Goal: Use online tool/utility: Utilize a website feature to perform a specific function

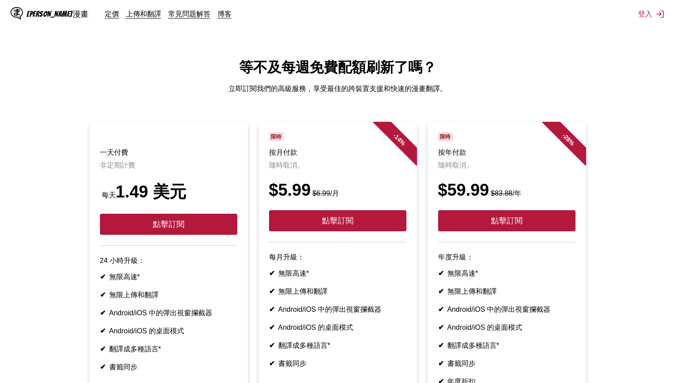
click at [429, 75] on font "等不及每週免費配額刷新了嗎？" at bounding box center [337, 67] width 197 height 16
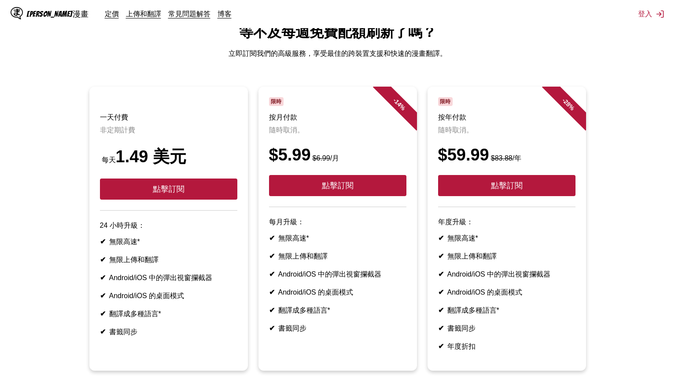
drag, startPoint x: 387, startPoint y: 73, endPoint x: 403, endPoint y: 131, distance: 60.7
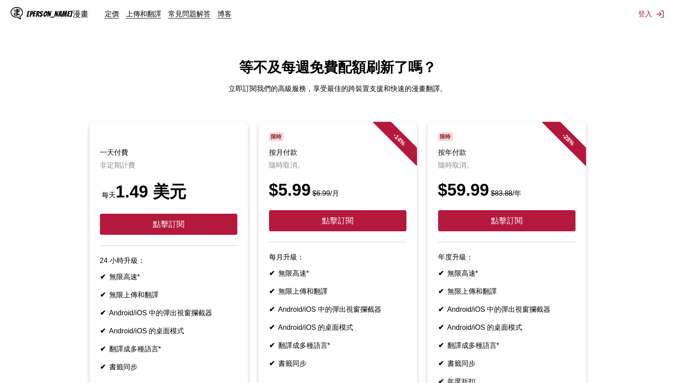
drag, startPoint x: 442, startPoint y: 229, endPoint x: 462, endPoint y: 86, distance: 144.4
click at [126, 15] on font "上傳和翻譯" at bounding box center [143, 13] width 35 height 9
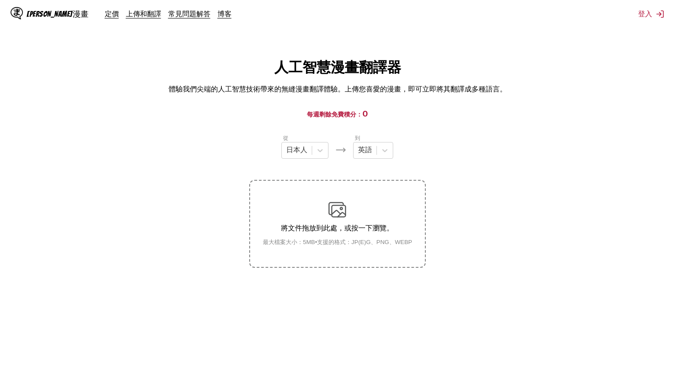
click at [338, 114] on font "每週剩餘免費積分：" at bounding box center [334, 113] width 55 height 7
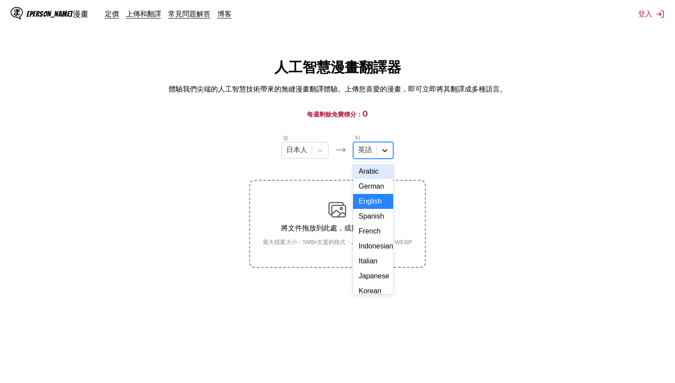
click at [382, 153] on icon at bounding box center [384, 150] width 9 height 9
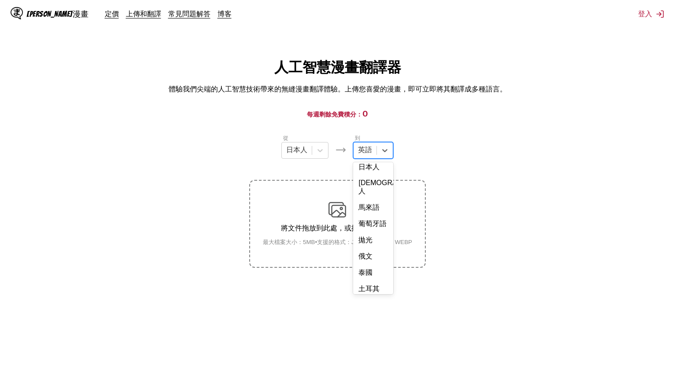
scroll to position [202, 0]
click at [377, 288] on font "中國人" at bounding box center [368, 283] width 21 height 7
click at [344, 224] on p "將文件拖放到此處，或按一下瀏覽。" at bounding box center [337, 228] width 163 height 9
click at [0, 0] on input "將文件拖放到此處，或按一下瀏覽。 最大檔案大小：5MB • 支援的格式：JP(E)G、PNG、WEBP" at bounding box center [0, 0] width 0 height 0
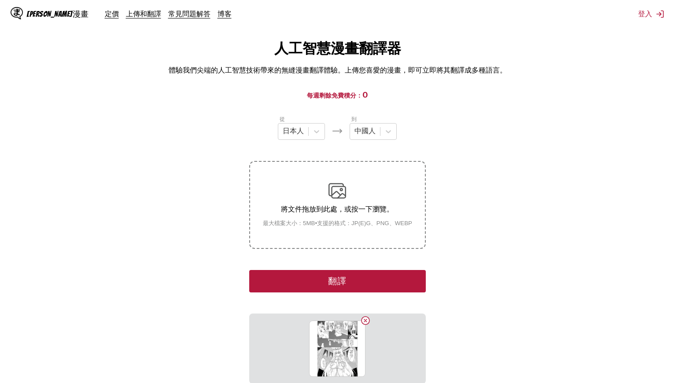
scroll to position [14, 0]
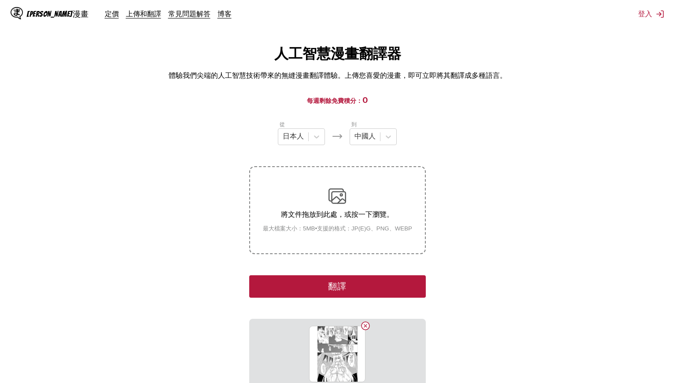
click at [374, 289] on button "翻譯" at bounding box center [337, 286] width 176 height 22
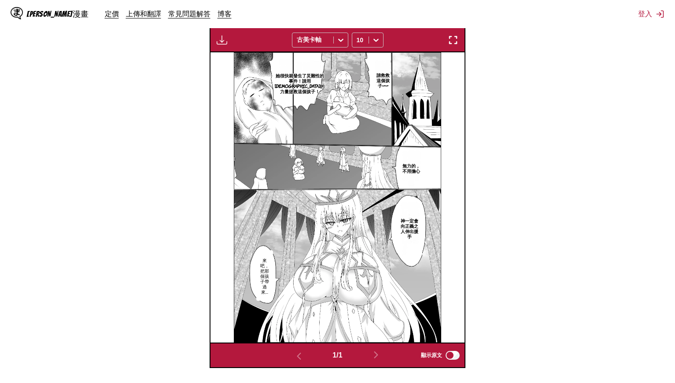
scroll to position [252, 0]
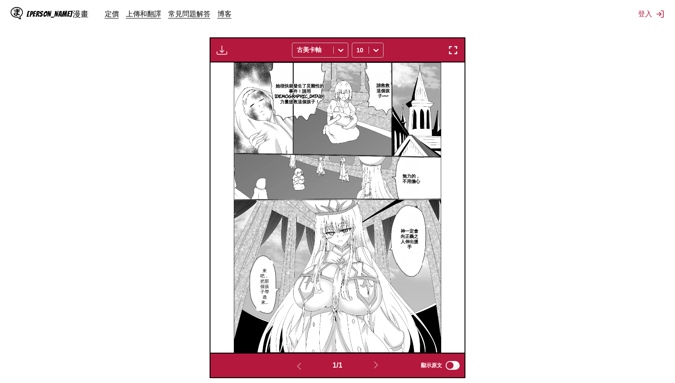
click at [224, 50] on img "button" at bounding box center [222, 50] width 11 height 11
click at [474, 91] on section "從 [DEMOGRAPHIC_DATA]人 到 [DEMOGRAPHIC_DATA]人 將文件拖放到此處，或按一下瀏覽。 最大檔案大小：5MB • 支援的格式…" at bounding box center [337, 130] width 661 height 496
click at [459, 45] on button "button" at bounding box center [453, 49] width 16 height 11
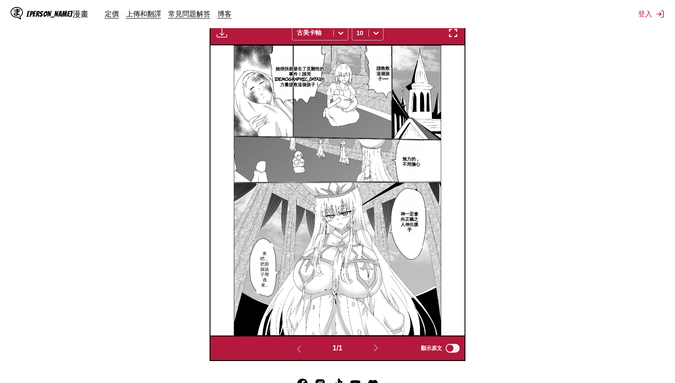
scroll to position [240, 0]
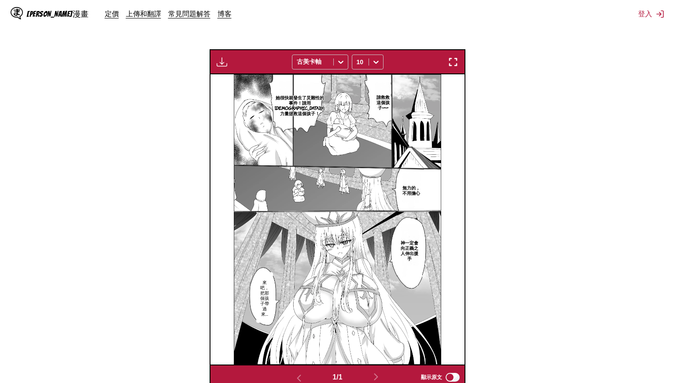
click at [226, 62] on img "button" at bounding box center [222, 62] width 11 height 11
click at [228, 87] on font "僅適用於進階用戶" at bounding box center [226, 93] width 5 height 52
click at [540, 167] on section "從 [DEMOGRAPHIC_DATA]人 到 [DEMOGRAPHIC_DATA]人 將文件拖放到此處，或按一下瀏覽。 最大檔案大小：5MB • 支援的格式…" at bounding box center [337, 142] width 661 height 496
click at [371, 213] on img at bounding box center [338, 219] width 208 height 290
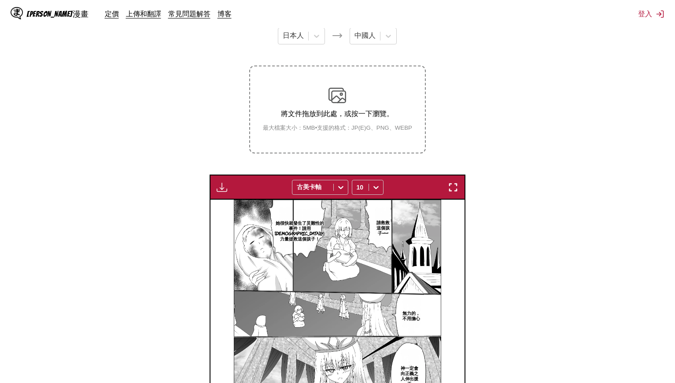
scroll to position [108, 0]
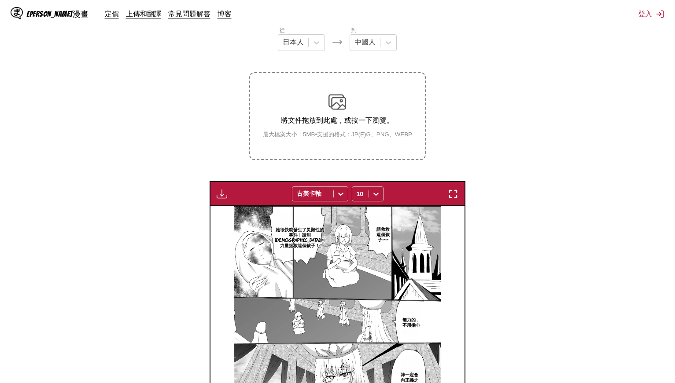
click at [451, 189] on img "button" at bounding box center [453, 194] width 11 height 11
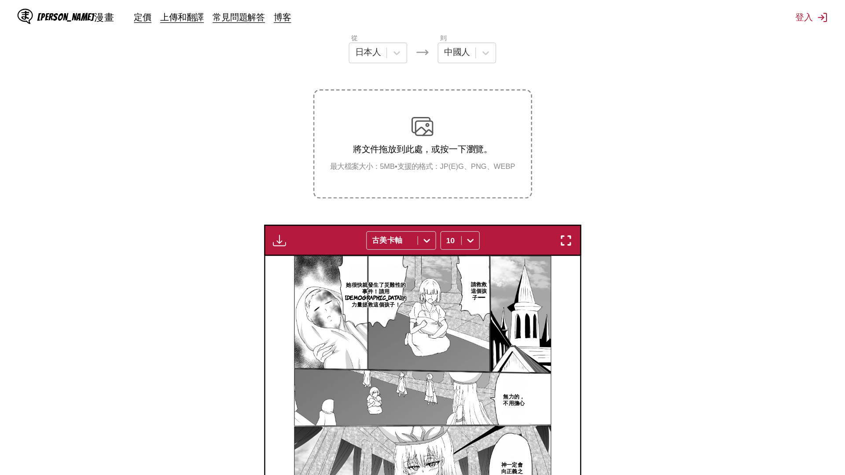
scroll to position [92, 0]
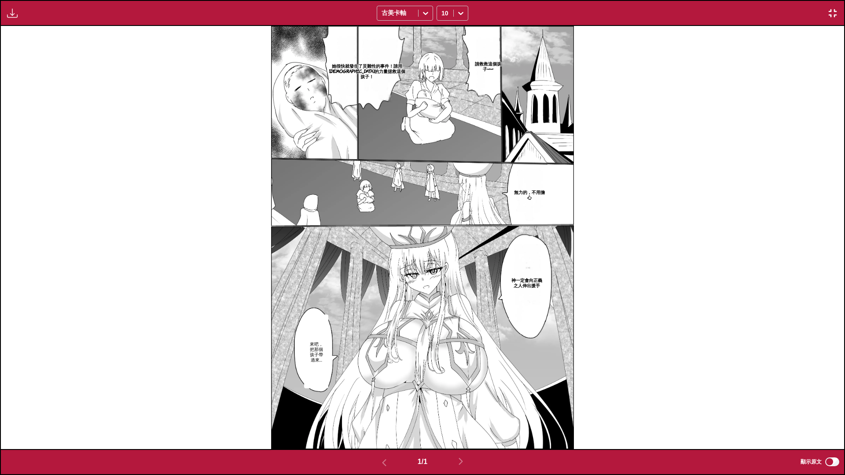
click at [459, 258] on img at bounding box center [422, 237] width 302 height 423
drag, startPoint x: 492, startPoint y: 220, endPoint x: 420, endPoint y: 231, distance: 72.9
click at [420, 231] on img at bounding box center [422, 237] width 302 height 423
click at [342, 305] on img at bounding box center [422, 237] width 302 height 423
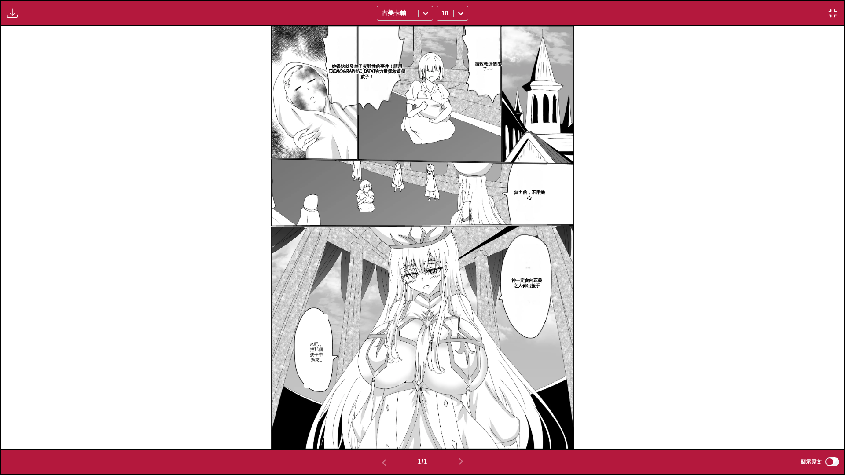
click at [342, 305] on img at bounding box center [422, 237] width 302 height 423
click at [674, 9] on img "button" at bounding box center [832, 13] width 11 height 11
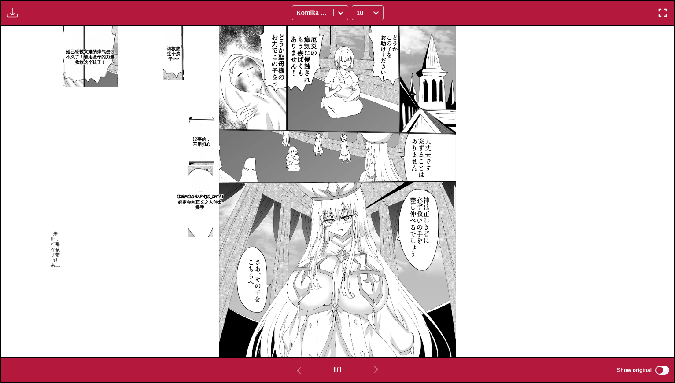
scroll to position [185, 0]
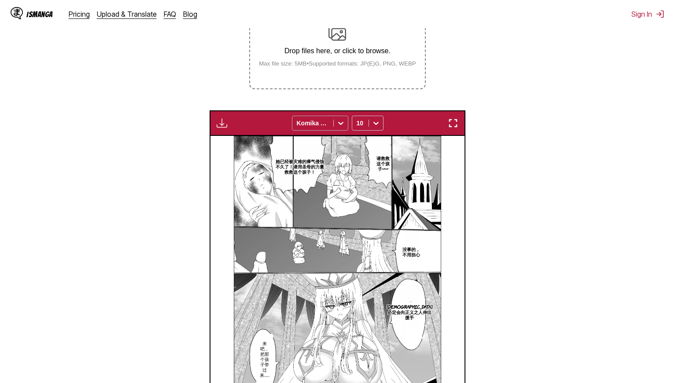
click at [338, 125] on icon at bounding box center [340, 123] width 9 height 9
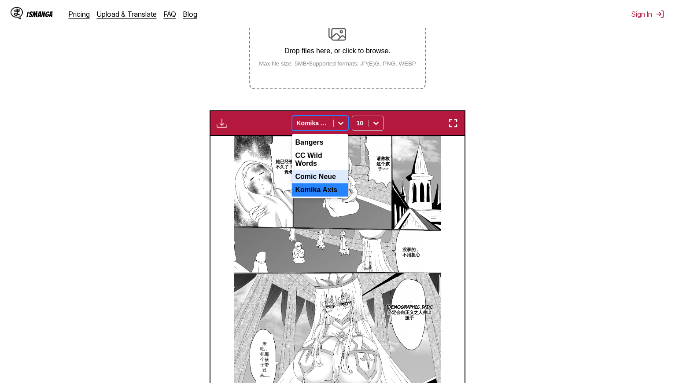
click at [323, 174] on div "Comic Neue" at bounding box center [320, 176] width 56 height 13
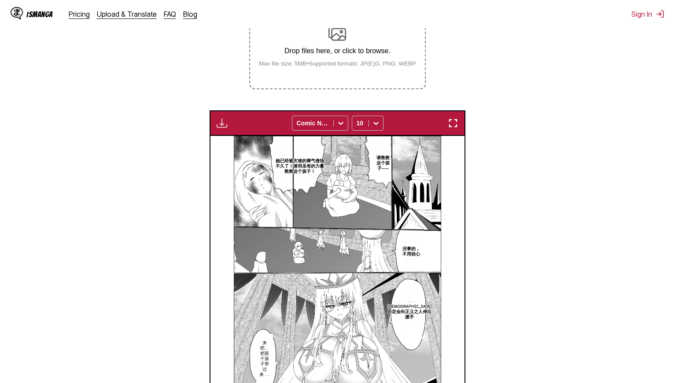
scroll to position [176, 0]
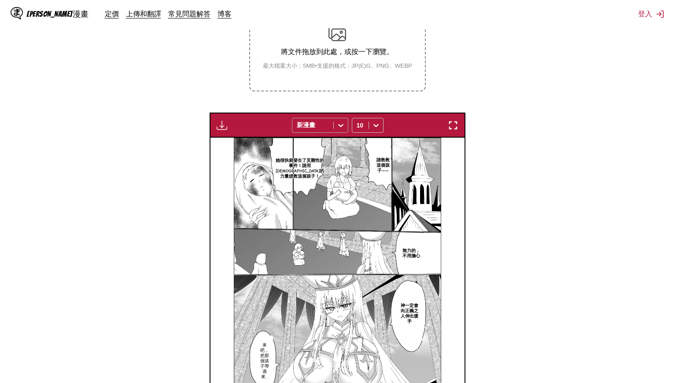
click at [337, 119] on div at bounding box center [341, 125] width 14 height 14
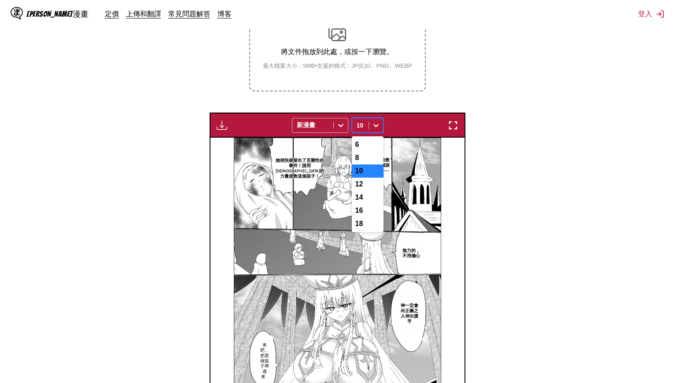
click at [377, 124] on icon at bounding box center [375, 125] width 5 height 3
click at [361, 185] on font "12" at bounding box center [359, 183] width 8 height 7
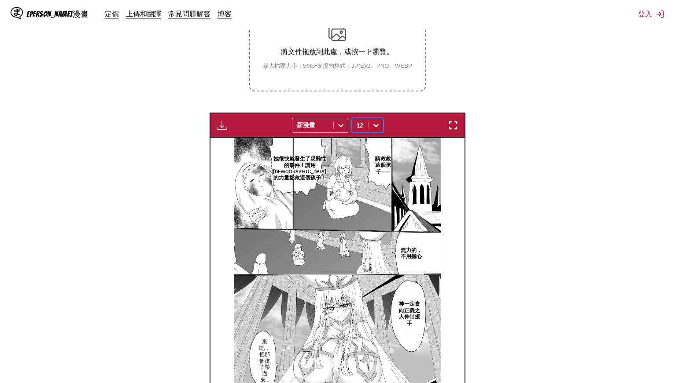
click at [378, 118] on div at bounding box center [376, 125] width 14 height 14
click at [367, 213] on div "16" at bounding box center [368, 210] width 32 height 13
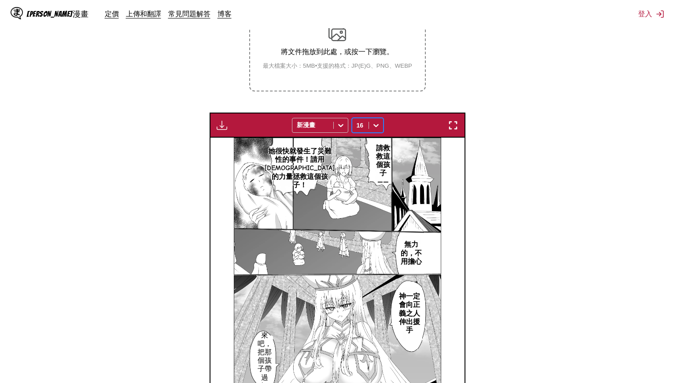
click at [378, 122] on icon at bounding box center [375, 125] width 9 height 9
click at [370, 198] on div "14" at bounding box center [368, 197] width 32 height 13
click at [527, 176] on section "從 [DEMOGRAPHIC_DATA]人 到 [DEMOGRAPHIC_DATA]人 將文件拖放到此處，或按一下瀏覽。 最大檔案大小：5MB • 支援的格式…" at bounding box center [337, 205] width 661 height 496
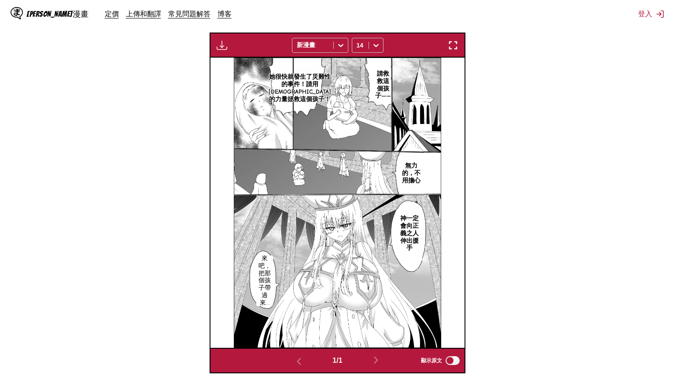
scroll to position [264, 0]
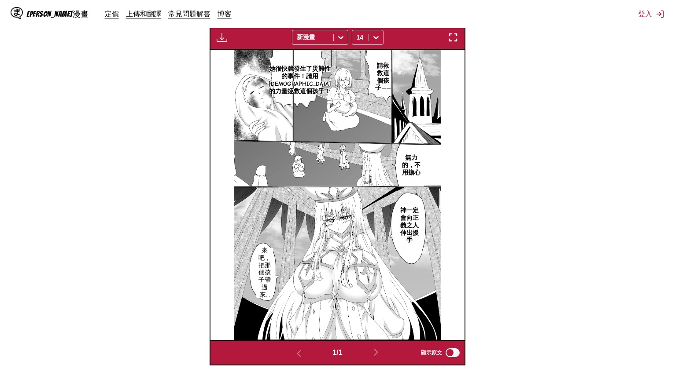
click at [451, 34] on img "button" at bounding box center [453, 37] width 11 height 11
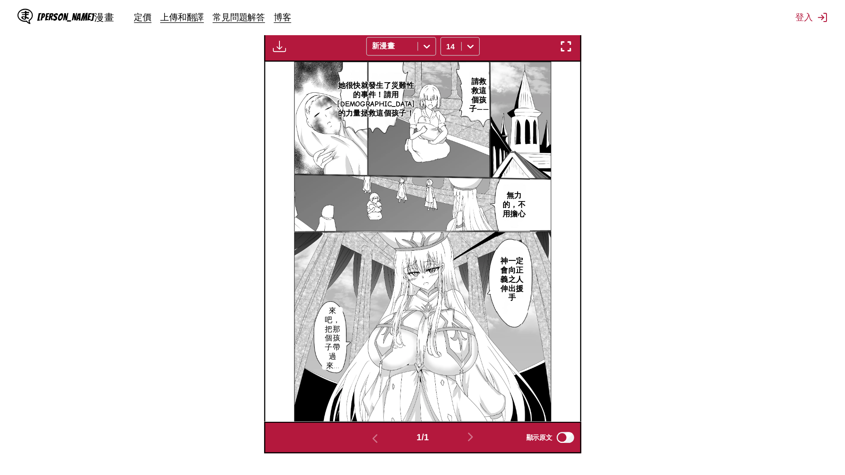
scroll to position [92, 0]
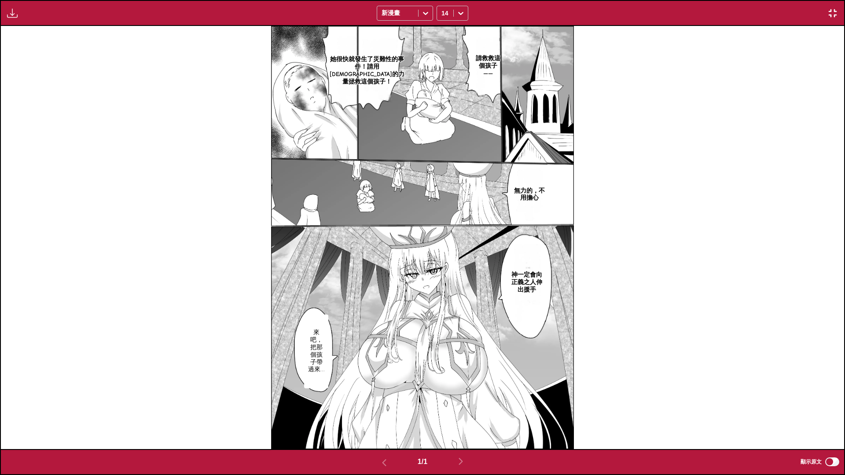
click at [674, 16] on img "button" at bounding box center [832, 13] width 11 height 11
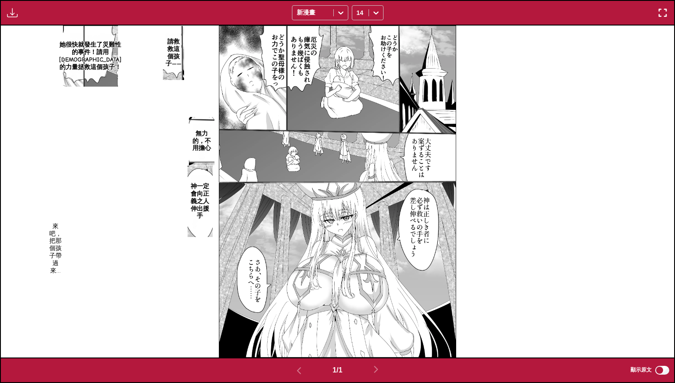
scroll to position [88, 0]
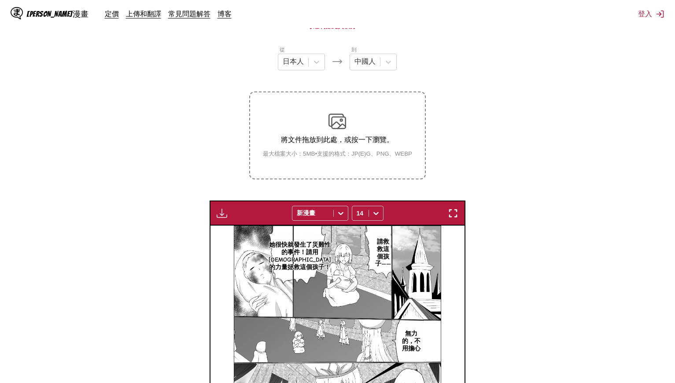
click at [325, 121] on div "將文件拖放到此處，或按一下瀏覽。 最大檔案大小：5MB • 支援的格式：JP(E)G、PNG、WEBP" at bounding box center [337, 135] width 163 height 45
click at [0, 0] on input "將文件拖放到此處，或按一下瀏覽。 最大檔案大小：5MB • 支援的格式：JP(E)G、PNG、WEBP" at bounding box center [0, 0] width 0 height 0
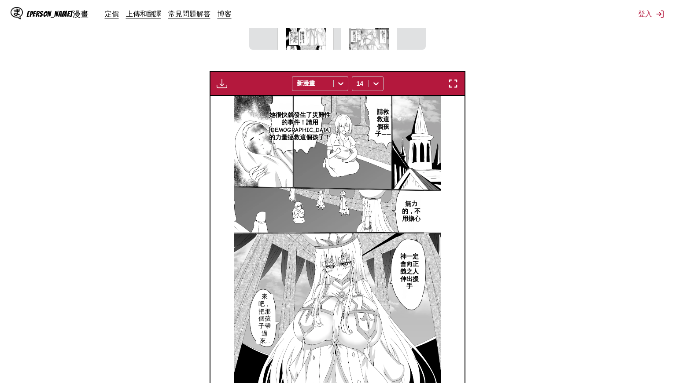
drag, startPoint x: 514, startPoint y: 179, endPoint x: 512, endPoint y: 217, distance: 38.4
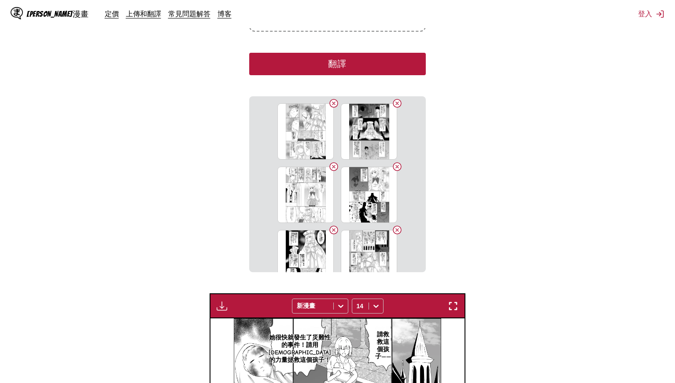
drag, startPoint x: 512, startPoint y: 217, endPoint x: 519, endPoint y: 125, distance: 92.7
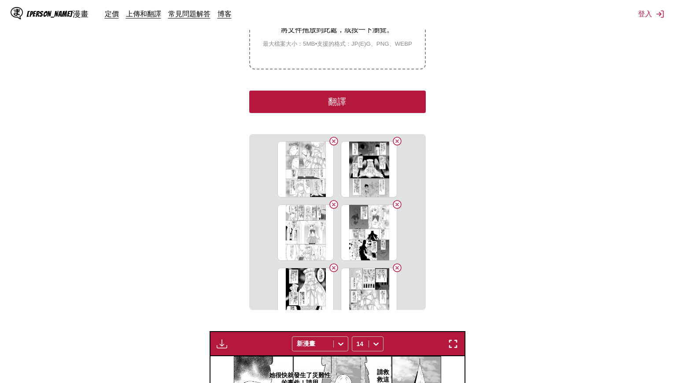
click at [382, 100] on button "翻譯" at bounding box center [337, 102] width 176 height 22
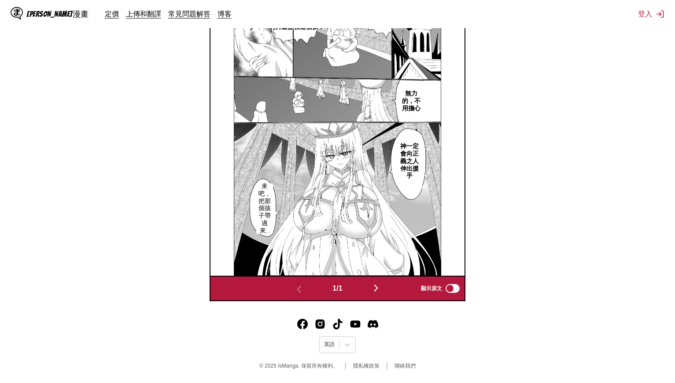
drag, startPoint x: 496, startPoint y: 99, endPoint x: 506, endPoint y: 236, distance: 136.8
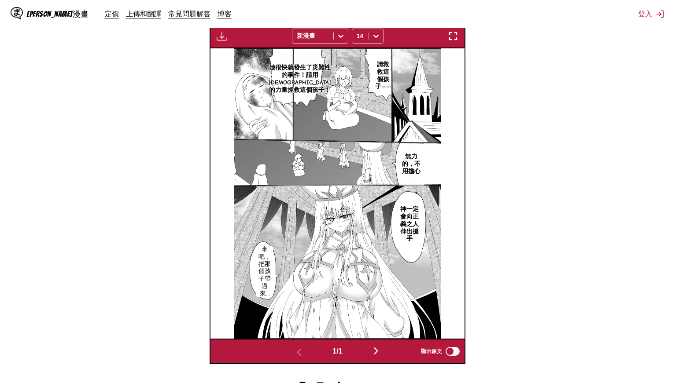
scroll to position [0, 0]
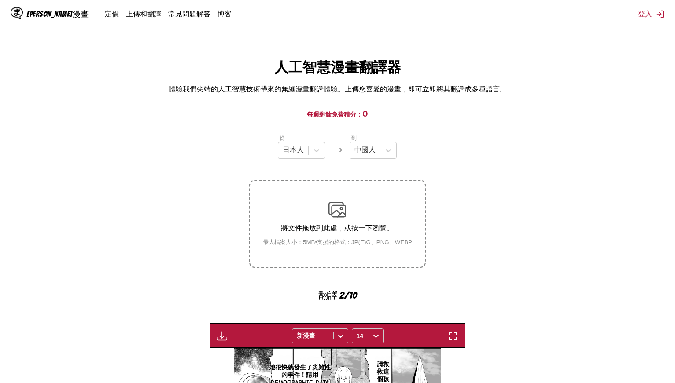
drag, startPoint x: 506, startPoint y: 236, endPoint x: 518, endPoint y: 121, distance: 115.5
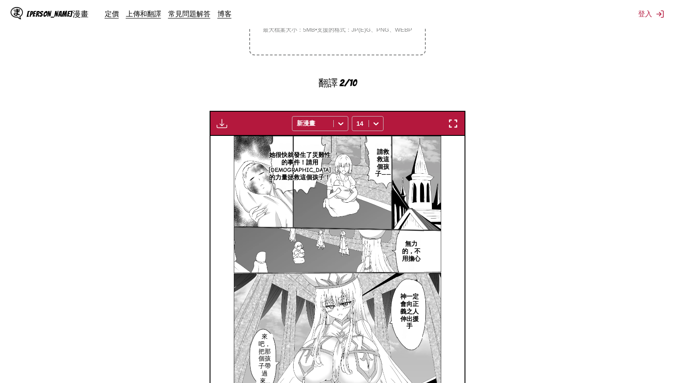
drag, startPoint x: 518, startPoint y: 121, endPoint x: 533, endPoint y: 304, distance: 183.3
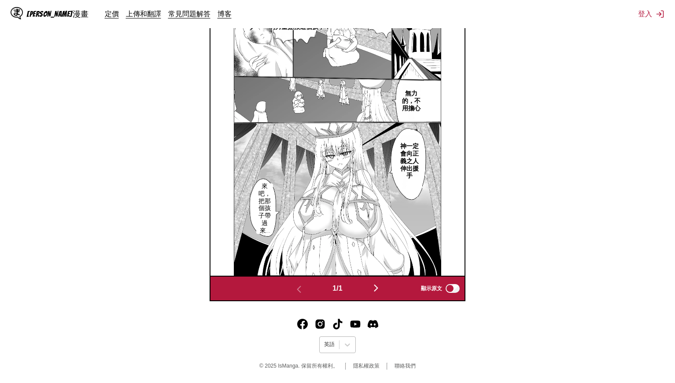
click at [333, 347] on div at bounding box center [329, 345] width 11 height 8
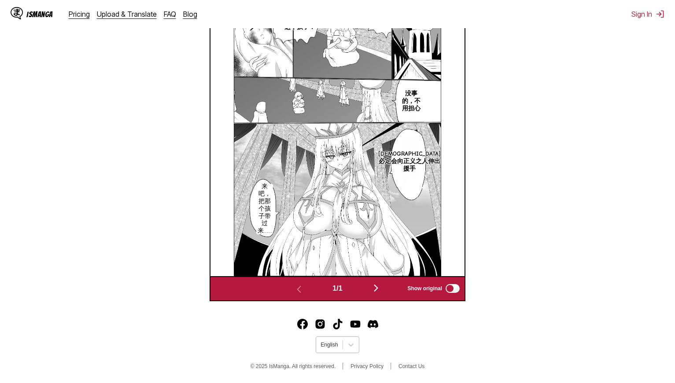
click at [341, 343] on div "English" at bounding box center [329, 344] width 26 height 11
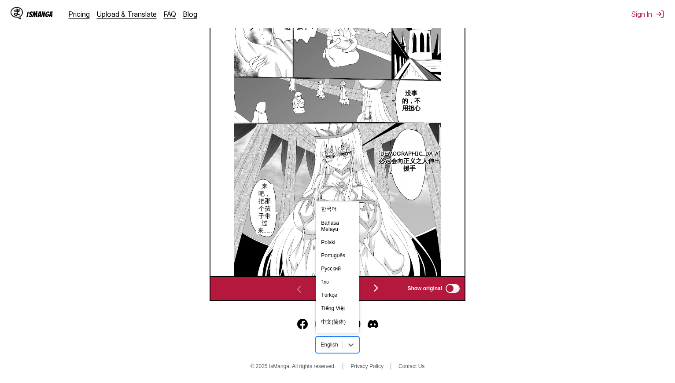
scroll to position [154, 0]
click at [338, 325] on div "中文(正體)" at bounding box center [337, 324] width 43 height 15
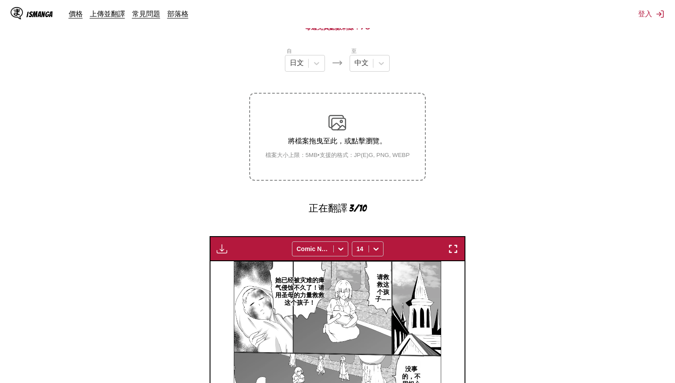
drag, startPoint x: 548, startPoint y: 283, endPoint x: 563, endPoint y: 205, distance: 79.3
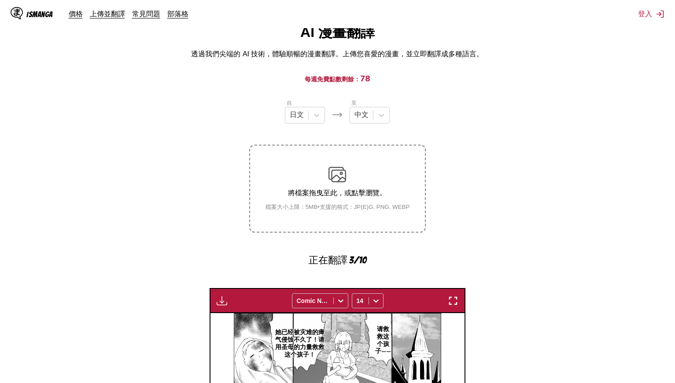
click at [523, 120] on section "自 日文 至 中文 將檔案拖曳至此，或點擊瀏覽。 檔案大小上限：5MB • 支援的格式：JP(E)G, PNG, WEBP 正在翻譯 3/10 付費會員專屬 …" at bounding box center [337, 364] width 661 height 531
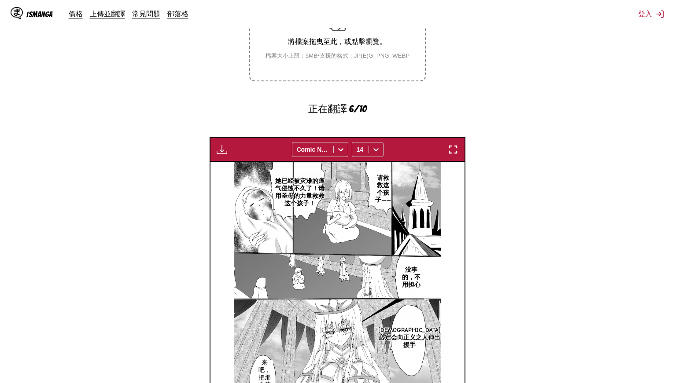
scroll to position [211, 0]
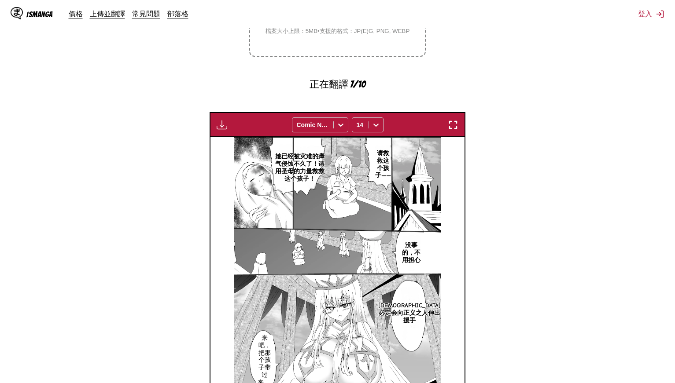
click at [453, 122] on img "button" at bounding box center [453, 125] width 11 height 11
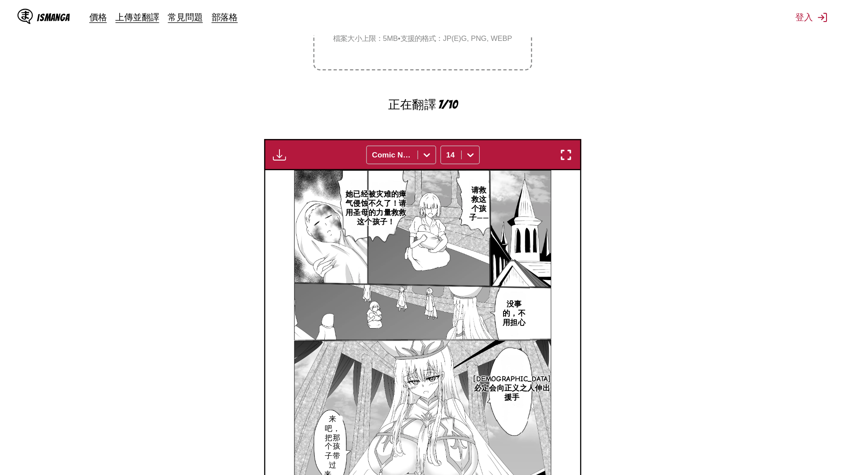
scroll to position [92, 0]
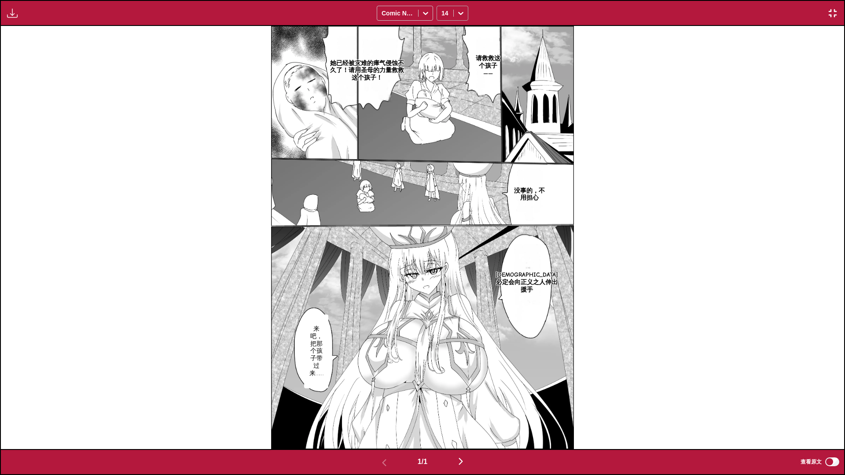
click at [466, 10] on div at bounding box center [461, 13] width 14 height 14
click at [461, 118] on div "18" at bounding box center [453, 111] width 32 height 13
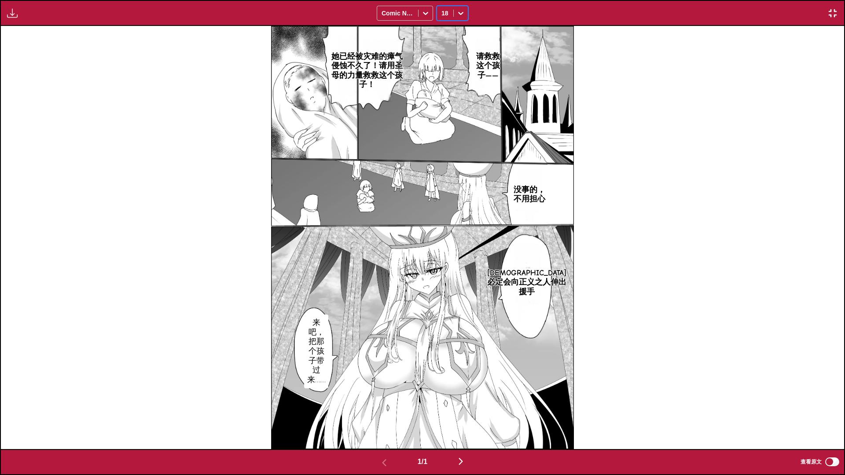
click at [674, 14] on button "button" at bounding box center [833, 12] width 16 height 11
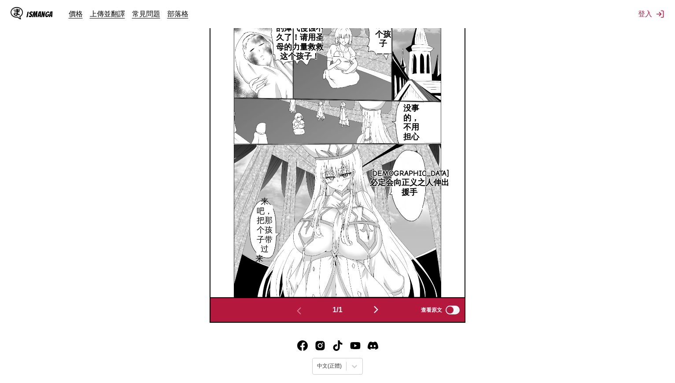
scroll to position [328, 0]
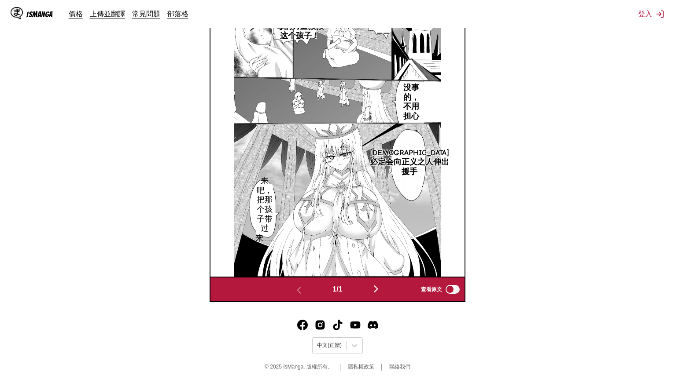
drag, startPoint x: 584, startPoint y: 152, endPoint x: 590, endPoint y: 215, distance: 63.2
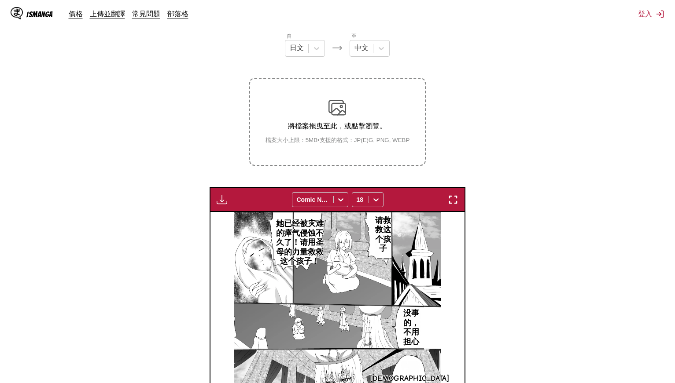
drag, startPoint x: 573, startPoint y: 235, endPoint x: 573, endPoint y: 186, distance: 49.7
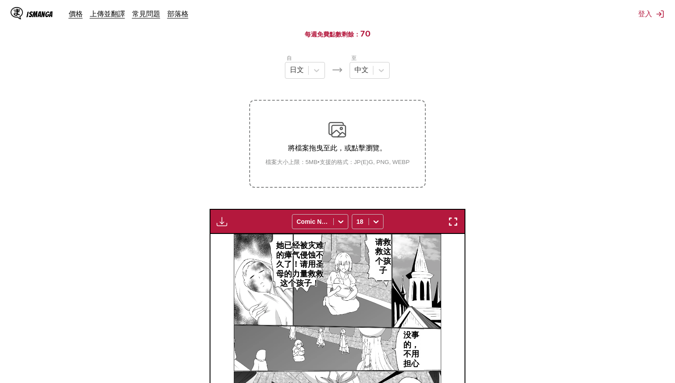
scroll to position [0, 0]
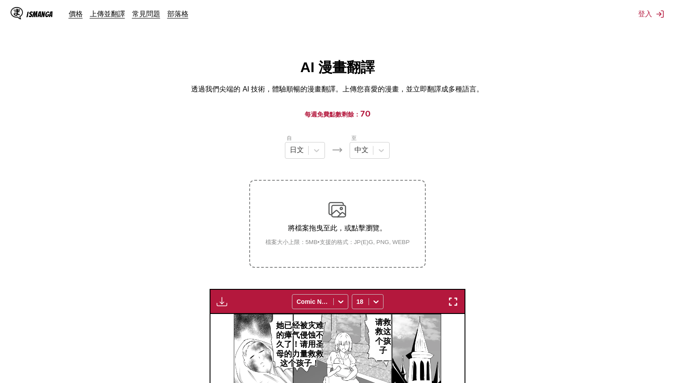
drag, startPoint x: 541, startPoint y: 119, endPoint x: 545, endPoint y: 62, distance: 56.9
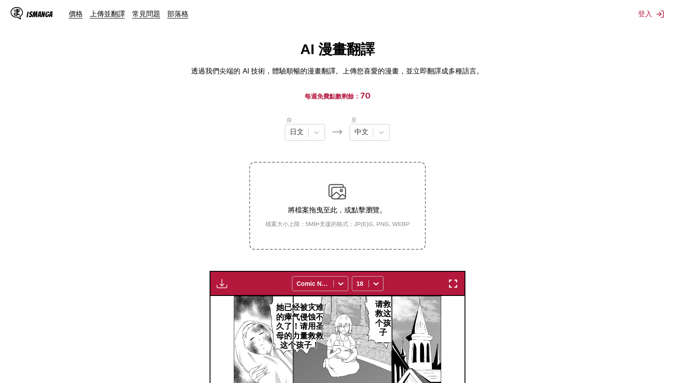
drag, startPoint x: 542, startPoint y: 91, endPoint x: 547, endPoint y: 127, distance: 36.5
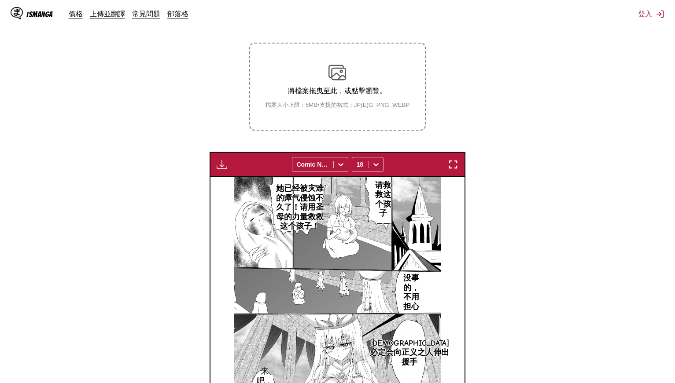
scroll to position [328, 0]
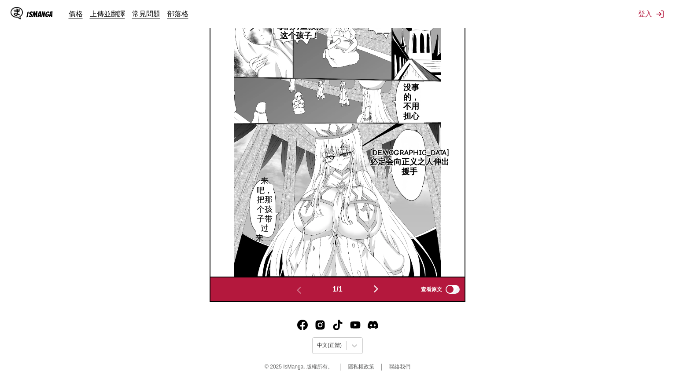
drag, startPoint x: 536, startPoint y: 88, endPoint x: 546, endPoint y: 169, distance: 80.6
click at [381, 288] on img "button" at bounding box center [376, 289] width 11 height 11
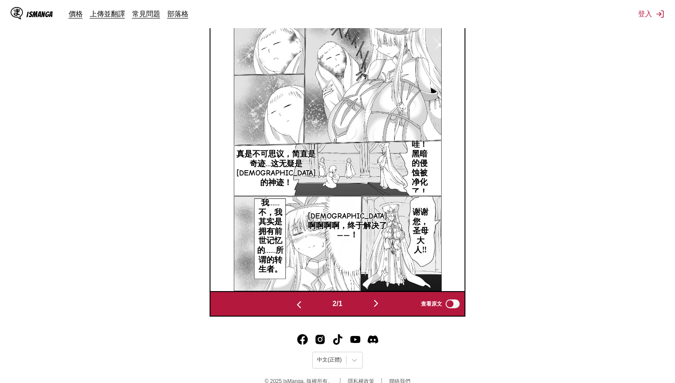
click at [297, 308] on img "button" at bounding box center [299, 305] width 11 height 11
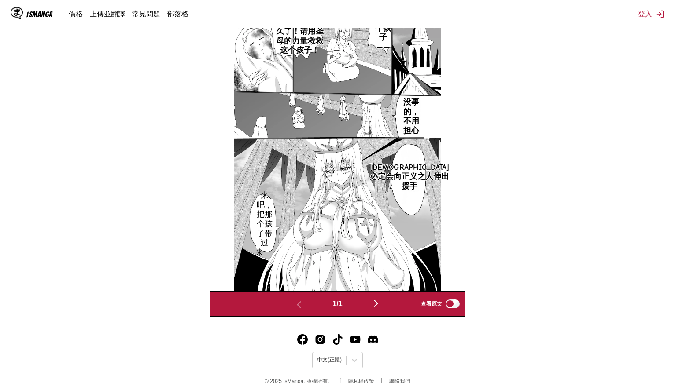
click at [381, 307] on img "button" at bounding box center [376, 303] width 11 height 11
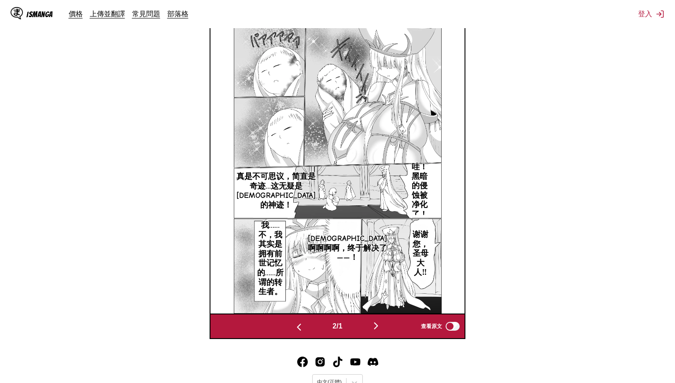
scroll to position [269, 0]
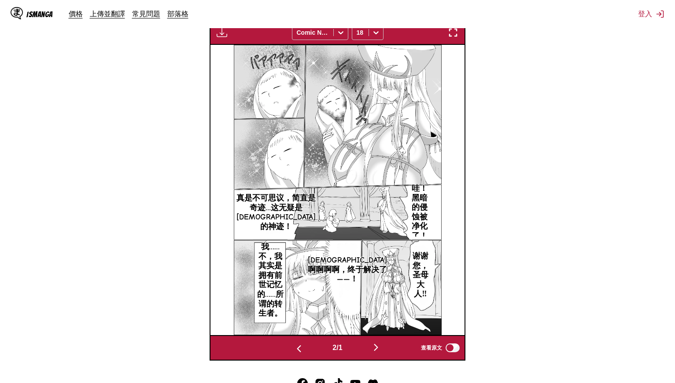
click at [459, 33] on button "button" at bounding box center [453, 32] width 16 height 11
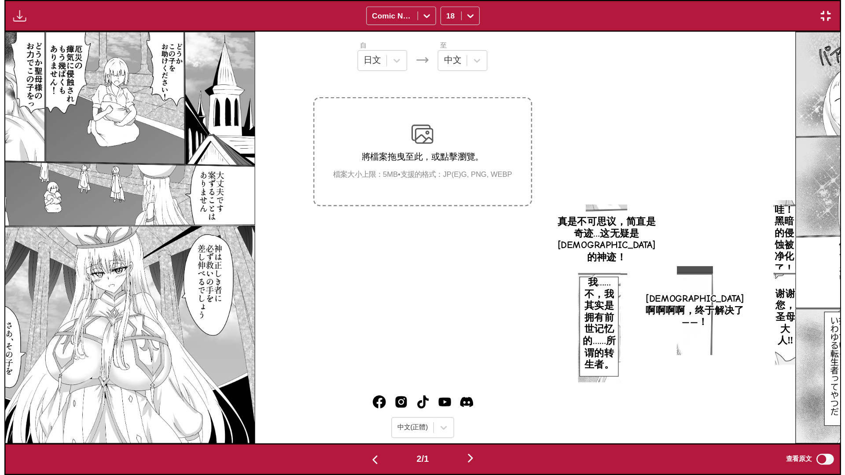
scroll to position [0, 843]
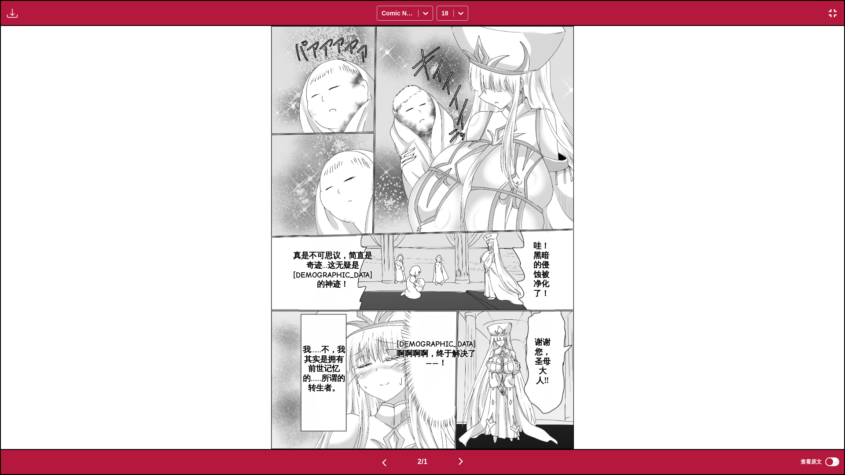
click at [674, 11] on img "button" at bounding box center [832, 13] width 11 height 11
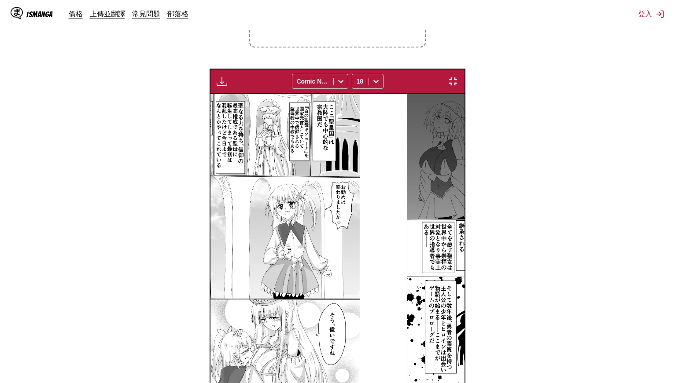
scroll to position [0, 254]
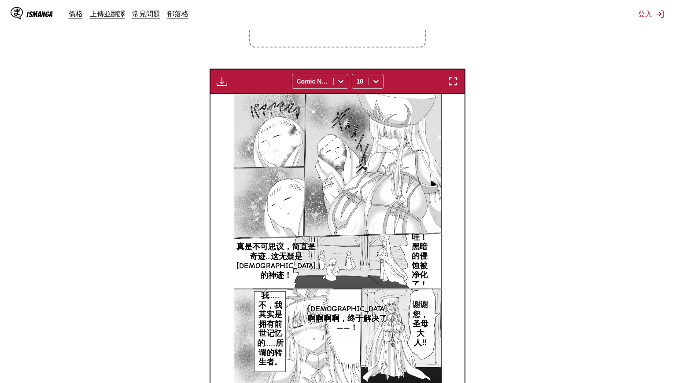
drag, startPoint x: 363, startPoint y: 152, endPoint x: 241, endPoint y: 98, distance: 134.4
click at [235, 95] on icon at bounding box center [235, 95] width 0 height 0
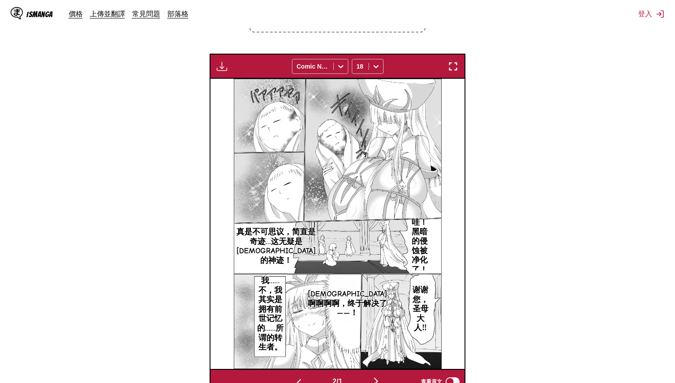
scroll to position [328, 0]
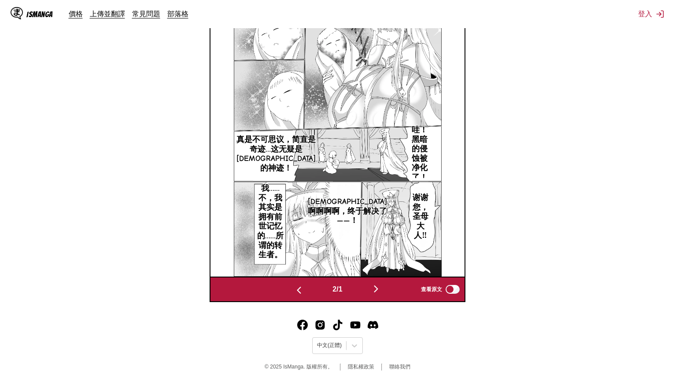
drag, startPoint x: 512, startPoint y: 61, endPoint x: 515, endPoint y: 121, distance: 59.9
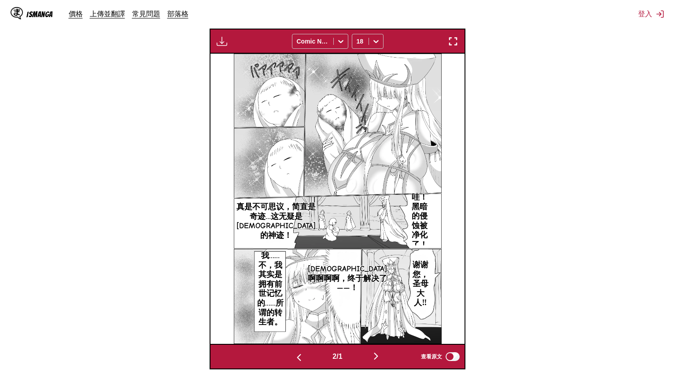
drag, startPoint x: 510, startPoint y: 140, endPoint x: 516, endPoint y: 117, distance: 23.6
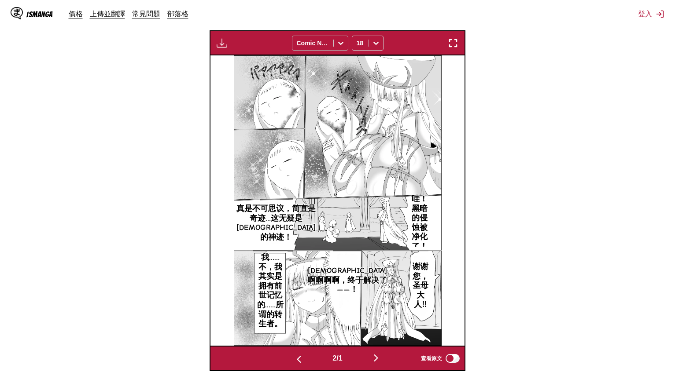
click at [326, 39] on div at bounding box center [313, 43] width 32 height 9
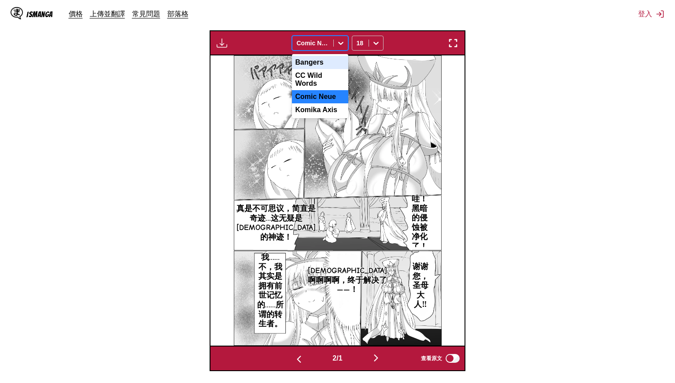
click at [326, 65] on div "Bangers" at bounding box center [320, 62] width 56 height 13
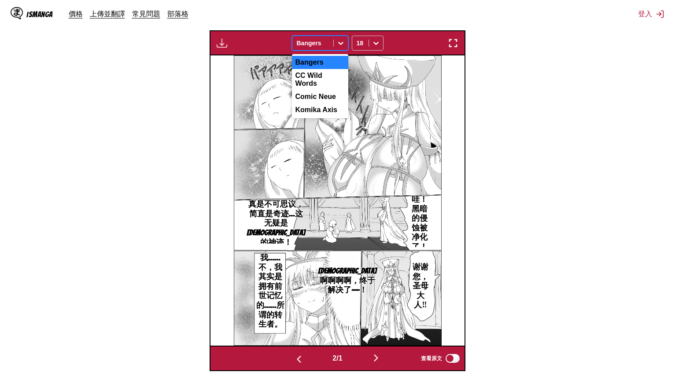
click at [324, 44] on div at bounding box center [313, 43] width 32 height 9
click at [320, 72] on div "CC Wild Words" at bounding box center [320, 79] width 56 height 21
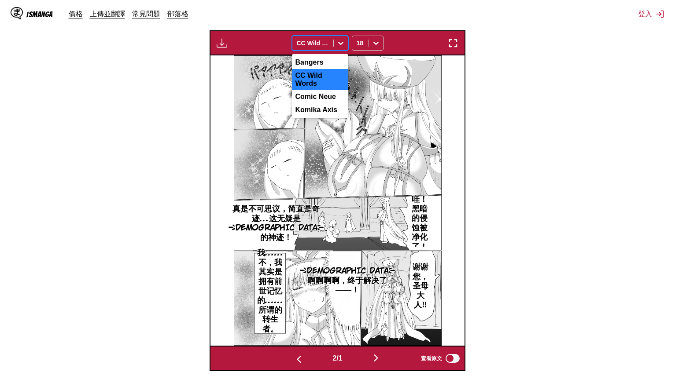
click at [319, 39] on div at bounding box center [313, 43] width 32 height 9
click at [330, 106] on div "Komika Axis" at bounding box center [320, 109] width 56 height 13
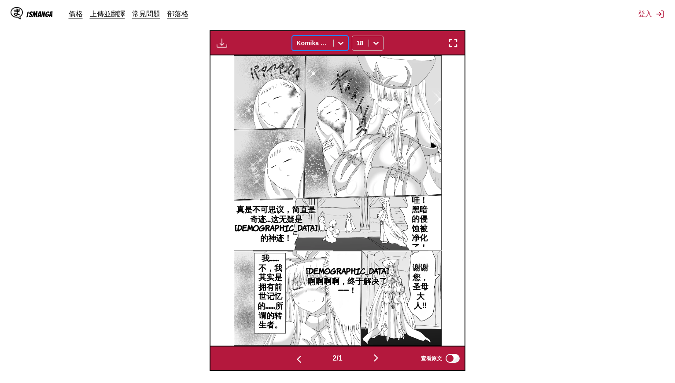
click at [321, 39] on div at bounding box center [313, 43] width 32 height 9
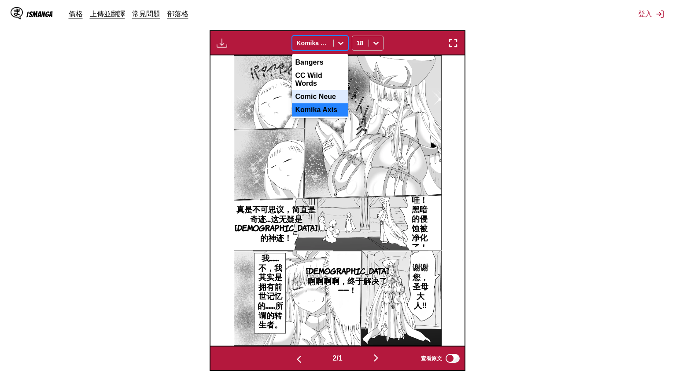
click at [321, 90] on div "Comic Neue" at bounding box center [320, 96] width 56 height 13
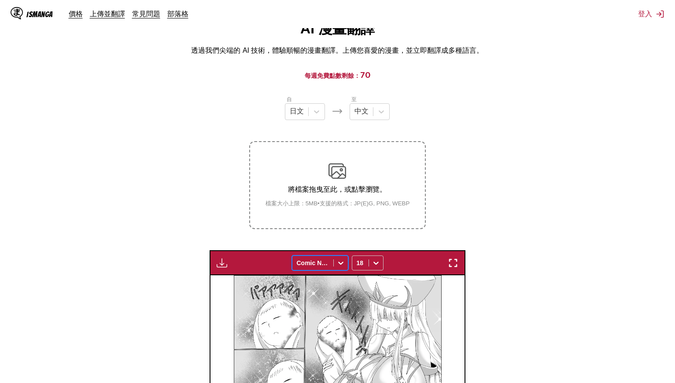
scroll to position [0, 0]
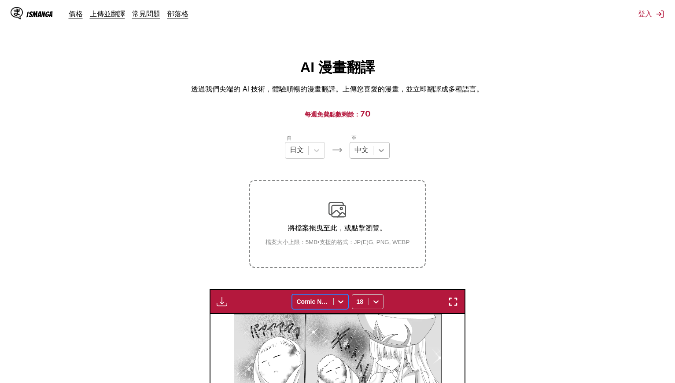
click at [382, 152] on icon at bounding box center [381, 150] width 9 height 9
click at [382, 158] on div at bounding box center [381, 151] width 16 height 16
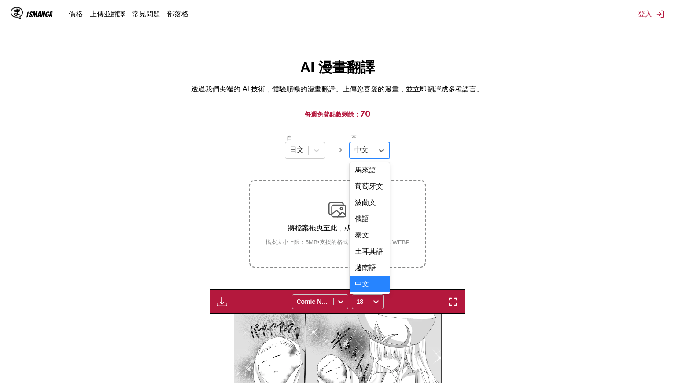
scroll to position [224, 0]
click at [549, 166] on section "自 日文 至 17 results available. Use Up and Down to choose options, press Enter to …" at bounding box center [337, 382] width 661 height 496
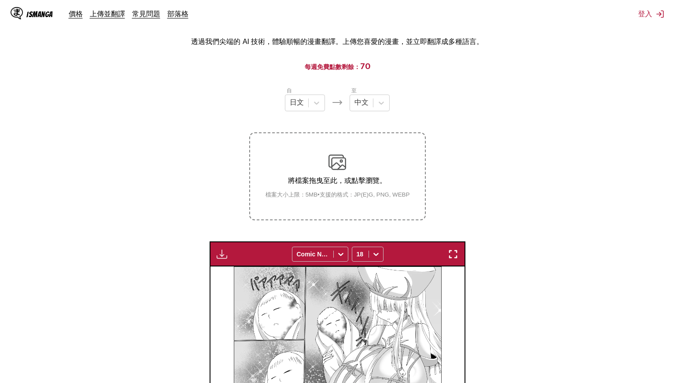
drag, startPoint x: 529, startPoint y: 189, endPoint x: 529, endPoint y: 208, distance: 18.5
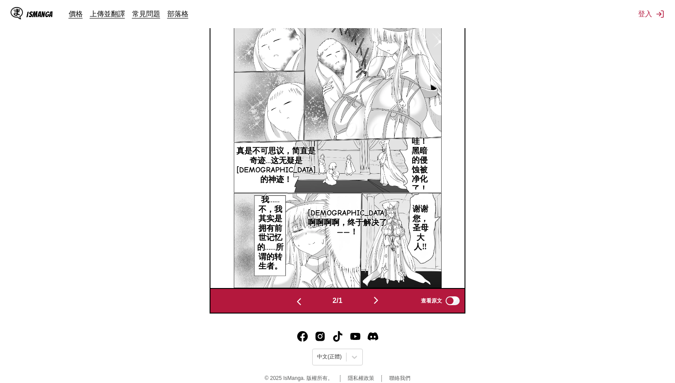
scroll to position [328, 0]
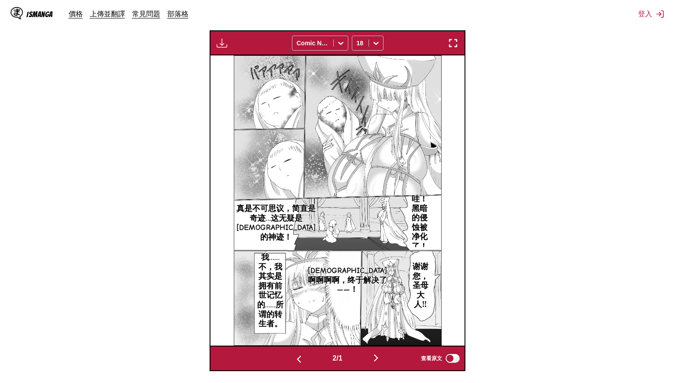
drag, startPoint x: 494, startPoint y: 277, endPoint x: 500, endPoint y: 242, distance: 34.9
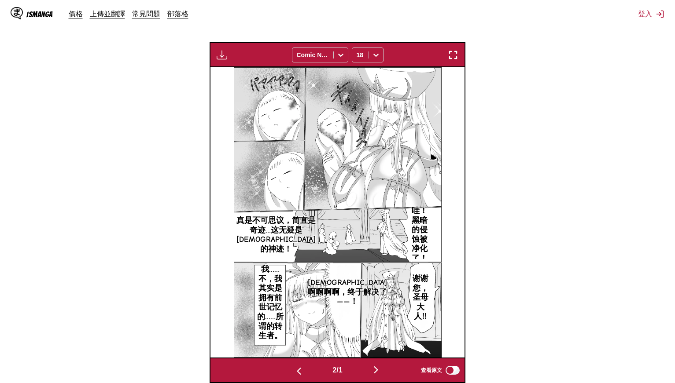
drag, startPoint x: 504, startPoint y: 261, endPoint x: 506, endPoint y: 268, distance: 7.3
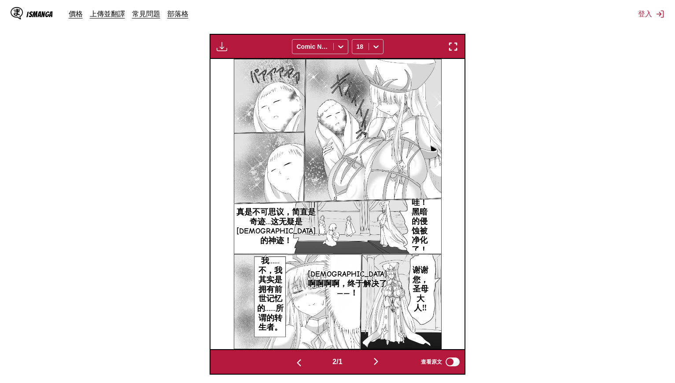
click at [294, 359] on img "button" at bounding box center [299, 363] width 11 height 11
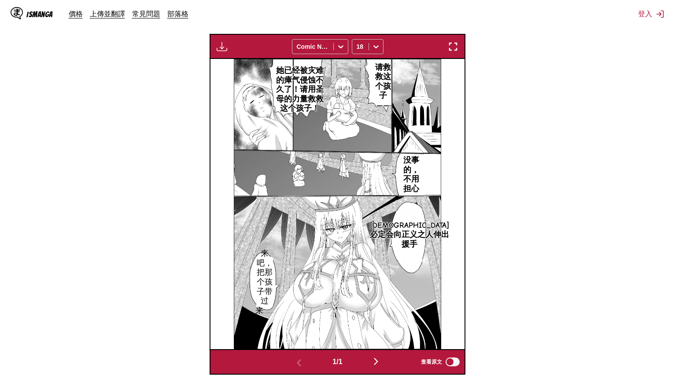
click at [451, 44] on img "button" at bounding box center [453, 46] width 11 height 11
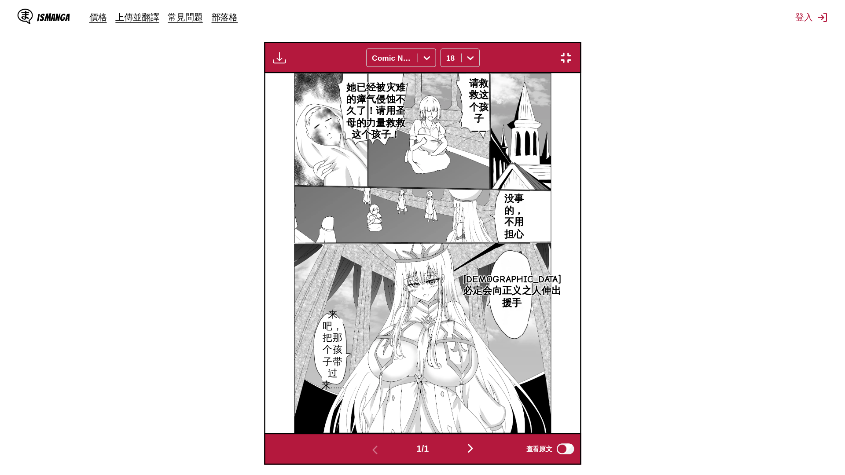
scroll to position [92, 0]
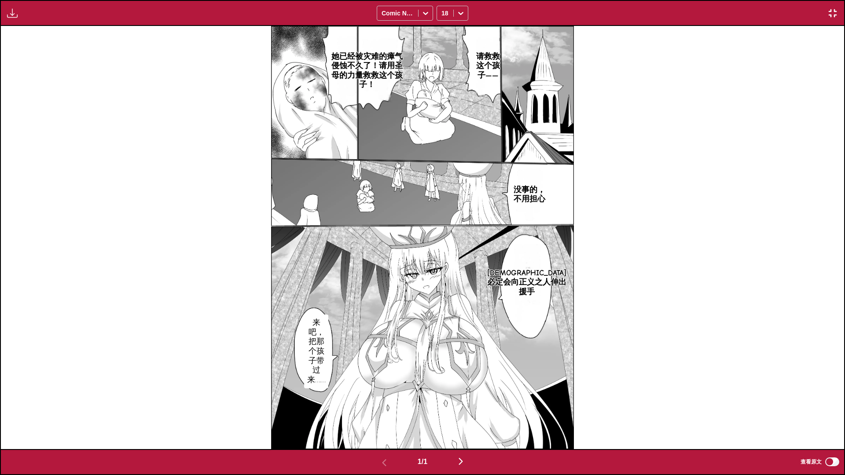
drag, startPoint x: 638, startPoint y: 182, endPoint x: 837, endPoint y: 15, distance: 260.2
click at [674, 15] on img "button" at bounding box center [832, 13] width 11 height 11
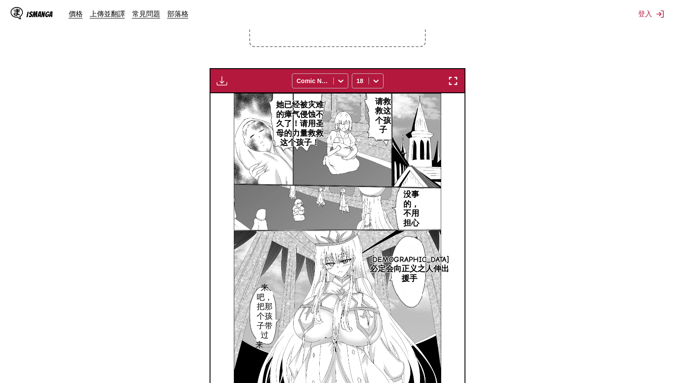
scroll to position [220, 0]
drag, startPoint x: 469, startPoint y: 114, endPoint x: 317, endPoint y: 148, distance: 155.2
click at [317, 148] on p "她已经被灾难的瘴气侵蚀不久了！请用圣母的力量救救这个孩子！" at bounding box center [299, 124] width 55 height 51
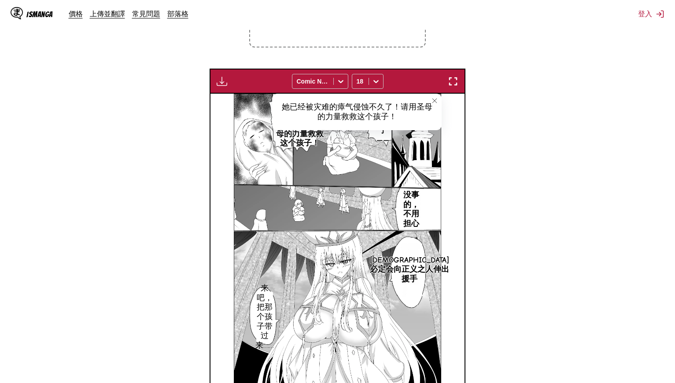
click at [453, 78] on img "button" at bounding box center [453, 81] width 11 height 11
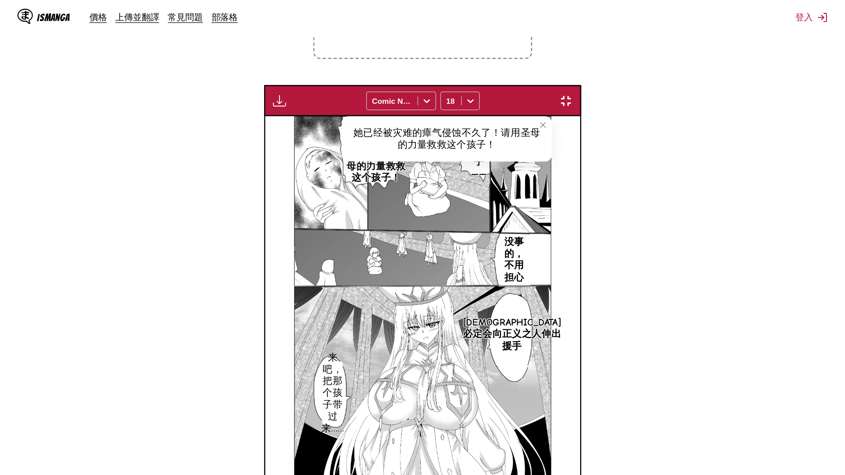
scroll to position [92, 0]
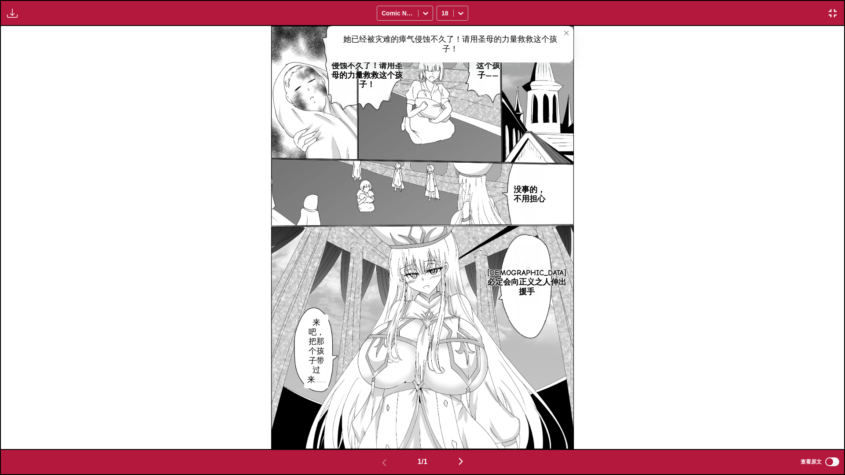
click at [674, 18] on button "button" at bounding box center [833, 12] width 16 height 11
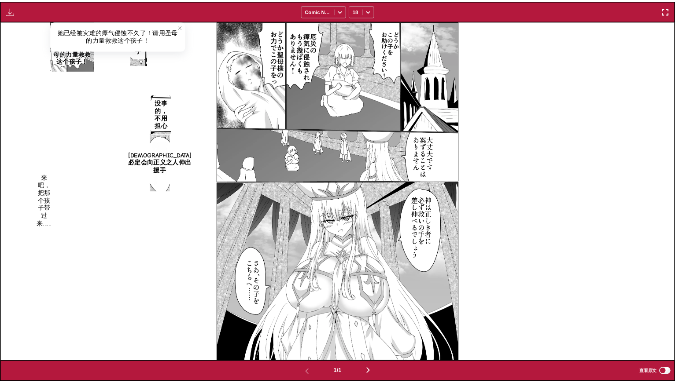
scroll to position [220, 0]
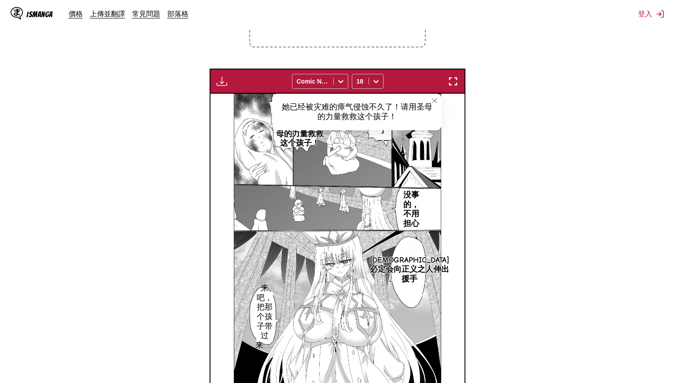
click at [543, 129] on section "自 日文 至 中文 將檔案拖曳至此，或點擊瀏覽。 檔案大小上限：5MB • 支援的格式：JP(E)G, PNG, WEBP 付費會員專屬 Comic Neue…" at bounding box center [337, 161] width 661 height 496
click at [381, 128] on div "她已经被灾难的瘴气侵蚀不久了！请用圣母的力量救救这个孩子！" at bounding box center [356, 112] width 169 height 37
click at [383, 132] on p "请救救这个孩子——" at bounding box center [382, 121] width 21 height 51
click at [435, 101] on icon "close-tooltip" at bounding box center [434, 101] width 4 height 4
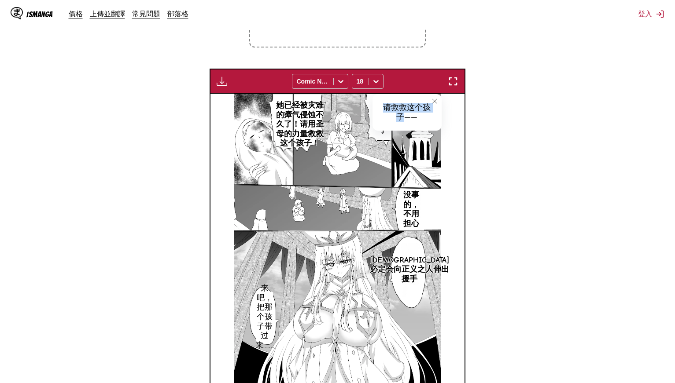
drag, startPoint x: 383, startPoint y: 105, endPoint x: 401, endPoint y: 119, distance: 22.6
click at [401, 119] on div "请救救这个孩子——" at bounding box center [406, 112] width 69 height 37
copy div "请救救这个孩子"
click at [294, 116] on p "她已经被灾难的瘴气侵蚀不久了！请用圣母的力量救救这个孩子！" at bounding box center [299, 124] width 55 height 51
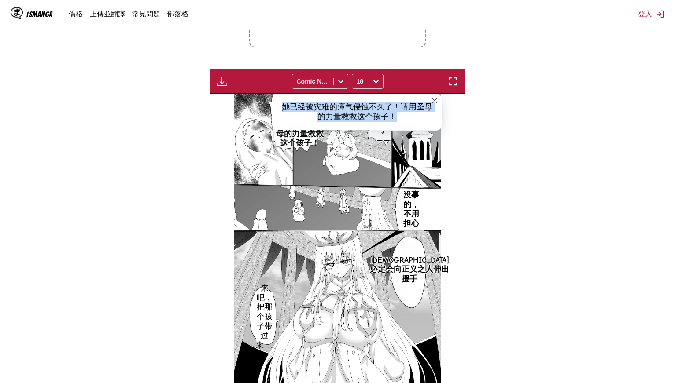
drag, startPoint x: 404, startPoint y: 117, endPoint x: 275, endPoint y: 96, distance: 131.1
click at [275, 96] on div "她已经被灾难的瘴气侵蚀不久了！请用圣母的力量救救这个孩子！" at bounding box center [356, 112] width 169 height 37
copy div "她已经被灾难的瘴气侵蚀不久了！请用圣母的力量救救这个孩子！"
click at [546, 161] on section "自 日文 至 中文 將檔案拖曳至此，或點擊瀏覽。 檔案大小上限：5MB • 支援的格式：JP(E)G, PNG, WEBP 付費會員專屬 Comic Neue…" at bounding box center [337, 161] width 661 height 496
click at [436, 99] on icon "close-tooltip" at bounding box center [434, 101] width 6 height 6
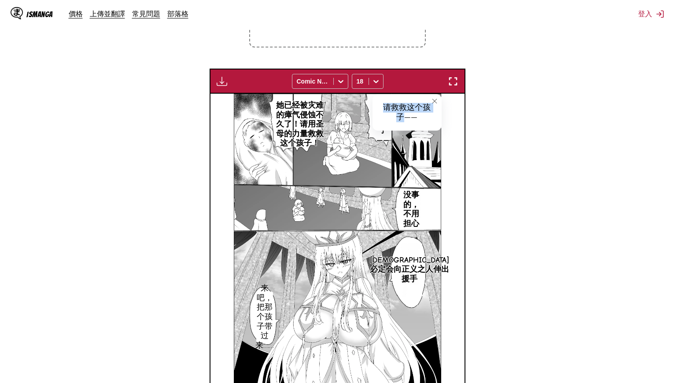
drag, startPoint x: 404, startPoint y: 115, endPoint x: 382, endPoint y: 104, distance: 25.0
click at [382, 104] on div "请救救这个孩子——" at bounding box center [406, 112] width 69 height 37
copy div "请救救这个孩子"
click at [304, 121] on p "她已经被灾难的瘴气侵蚀不久了！请用圣母的力量救救这个孩子！" at bounding box center [299, 124] width 55 height 51
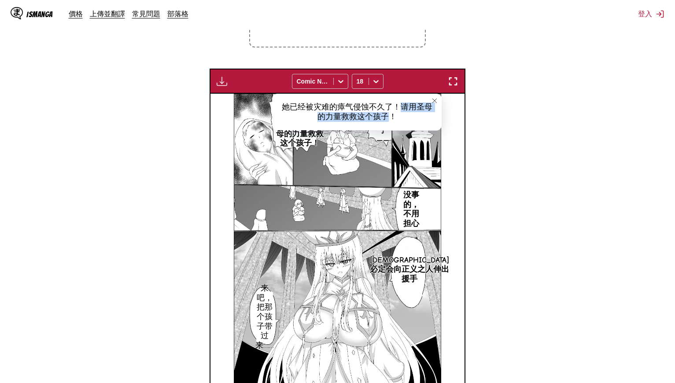
drag, startPoint x: 403, startPoint y: 105, endPoint x: 388, endPoint y: 117, distance: 19.3
click at [388, 117] on div "她已经被灾难的瘴气侵蚀不久了！请用圣母的力量救救这个孩子！" at bounding box center [356, 112] width 169 height 37
copy div "请用[DEMOGRAPHIC_DATA]的力量救救这个孩子"
click at [407, 209] on p "没事的，不用担心" at bounding box center [410, 209] width 25 height 41
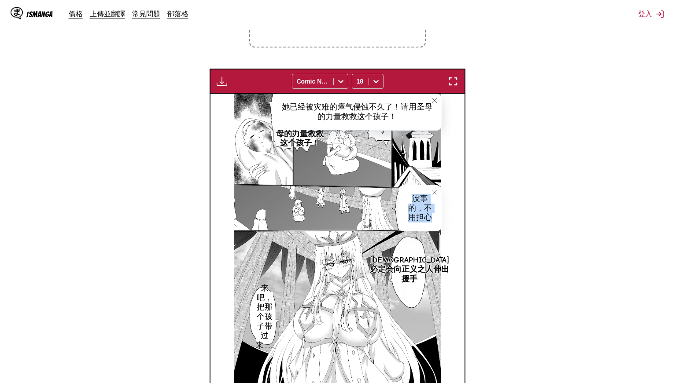
drag, startPoint x: 411, startPoint y: 194, endPoint x: 431, endPoint y: 213, distance: 28.6
click at [431, 213] on div "没事的，不用担心" at bounding box center [419, 208] width 43 height 46
copy div "没事的，不用担心"
click at [404, 267] on p "[DEMOGRAPHIC_DATA]必定会向正义之人伸出援手" at bounding box center [409, 270] width 83 height 32
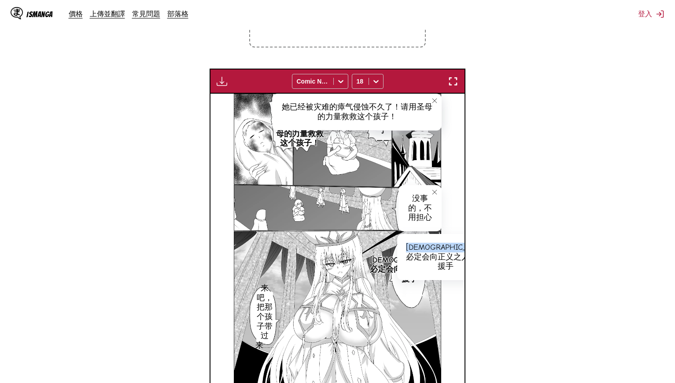
drag, startPoint x: 408, startPoint y: 245, endPoint x: 434, endPoint y: 284, distance: 47.4
click at [434, 280] on div "[DEMOGRAPHIC_DATA]必定会向正义之人伸出援手" at bounding box center [445, 257] width 97 height 46
copy div "[DEMOGRAPHIC_DATA]必定会向正义之人伸出援手"
click at [263, 311] on p "来吧，把那个孩子带过来……" at bounding box center [264, 317] width 22 height 70
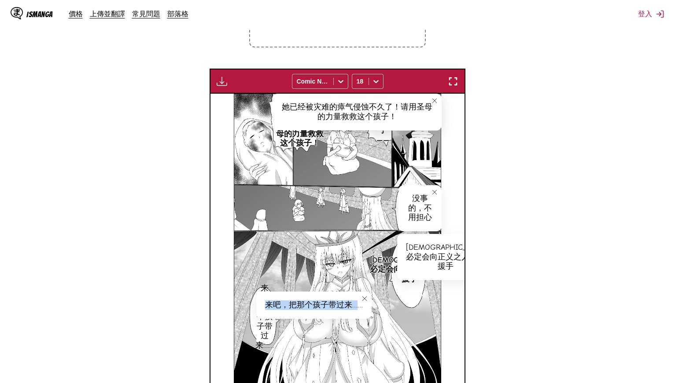
drag, startPoint x: 264, startPoint y: 303, endPoint x: 356, endPoint y: 302, distance: 92.0
click at [356, 302] on div "来吧，把那个孩子带过来……" at bounding box center [313, 305] width 115 height 27
copy div "来吧，把那个孩子带过来…"
click at [477, 158] on section "自 日文 至 中文 將檔案拖曳至此，或點擊瀏覽。 檔案大小上限：5MB • 支援的格式：JP(E)G, PNG, WEBP 付費會員專屬 Comic Neue…" at bounding box center [337, 161] width 661 height 496
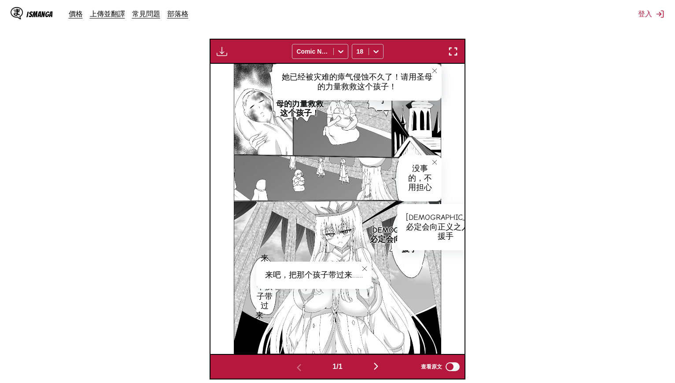
scroll to position [264, 0]
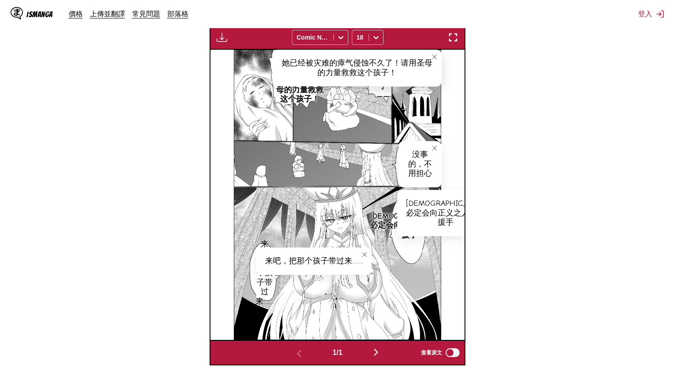
click at [378, 351] on img "button" at bounding box center [376, 352] width 11 height 11
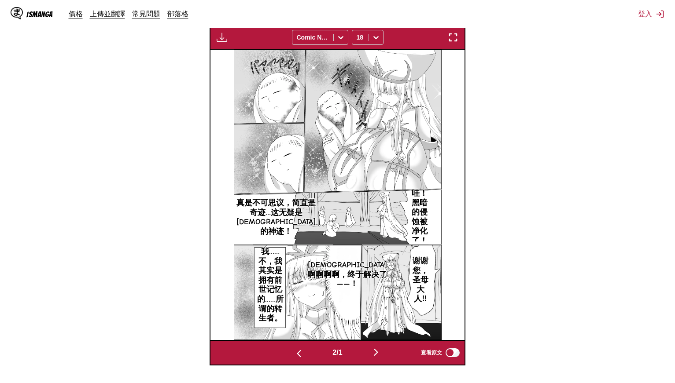
click at [421, 223] on p "哇！黑暗的侵蚀被净化了！" at bounding box center [419, 217] width 19 height 61
drag, startPoint x: 420, startPoint y: 196, endPoint x: 443, endPoint y: 253, distance: 61.6
click at [443, 253] on div "哇！黑暗的侵蚀被净化了！" at bounding box center [427, 223] width 33 height 75
copy div "哇！黑暗的侵蚀被净化了！"
click at [279, 206] on p "真是不可思议，简直是奇迹…这无疑是[DEMOGRAPHIC_DATA]的神迹！" at bounding box center [276, 217] width 83 height 41
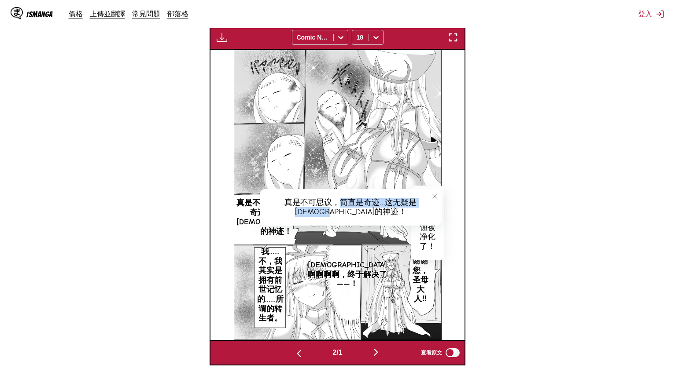
drag, startPoint x: 327, startPoint y: 202, endPoint x: 361, endPoint y: 209, distance: 35.0
click at [361, 209] on div "真是不可思议，简直是奇迹…这无疑是[DEMOGRAPHIC_DATA]的神迹！" at bounding box center [351, 207] width 182 height 37
drag, startPoint x: 367, startPoint y: 210, endPoint x: 327, endPoint y: 203, distance: 41.5
click at [327, 203] on div "真是不可思议，简直是奇迹…这无疑是[DEMOGRAPHIC_DATA]的神迹！" at bounding box center [351, 207] width 182 height 37
copy div "简直是奇迹…这无疑是[DEMOGRAPHIC_DATA]的神迹！"
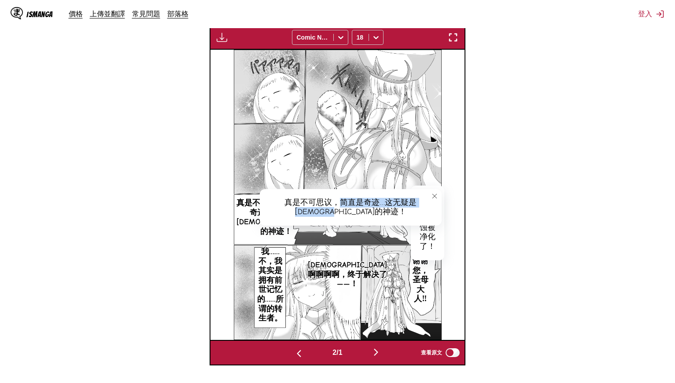
click at [367, 208] on div "真是不可思议，简直是奇迹…这无疑是[DEMOGRAPHIC_DATA]的神迹！" at bounding box center [351, 207] width 182 height 37
drag, startPoint x: 371, startPoint y: 211, endPoint x: 270, endPoint y: 198, distance: 102.0
click at [270, 198] on div "真是不可思议，简直是奇迹…这无疑是[DEMOGRAPHIC_DATA]的神迹！" at bounding box center [351, 207] width 182 height 37
click at [337, 207] on div "真是不可思议，简直是奇迹…这无疑是[DEMOGRAPHIC_DATA]的神迹！" at bounding box center [351, 207] width 182 height 37
drag, startPoint x: 325, startPoint y: 201, endPoint x: 375, endPoint y: 213, distance: 51.1
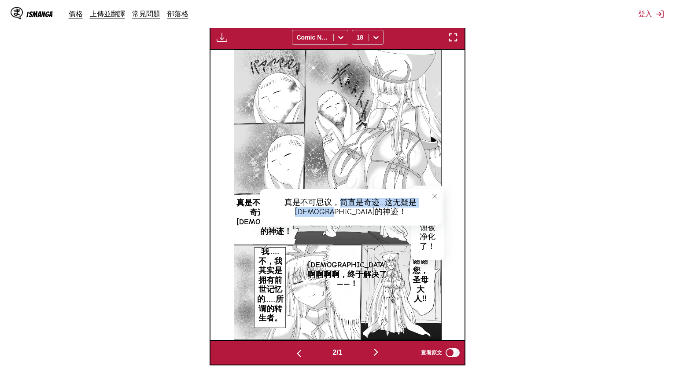
click at [375, 213] on div "真是不可思议，简直是奇迹…这无疑是[DEMOGRAPHIC_DATA]的神迹！" at bounding box center [351, 207] width 182 height 37
copy div "简直是奇迹…这无疑是[DEMOGRAPHIC_DATA]的神迹！"
click at [420, 288] on p "谢谢您，圣母大人‼" at bounding box center [420, 280] width 19 height 51
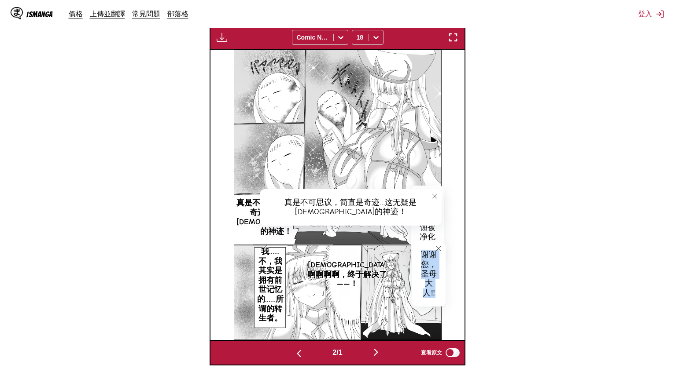
drag, startPoint x: 421, startPoint y: 251, endPoint x: 443, endPoint y: 297, distance: 50.4
click at [443, 297] on div "谢谢您，圣母大人‼" at bounding box center [428, 274] width 33 height 65
click at [486, 252] on section "自 日文 至 中文 將檔案拖曳至此，或點擊瀏覽。 檔案大小上限：5MB • 支援的格式：JP(E)G, PNG, WEBP 付費會員專屬 Comic Neue…" at bounding box center [337, 117] width 661 height 496
click at [436, 193] on icon "close-tooltip" at bounding box center [434, 196] width 6 height 6
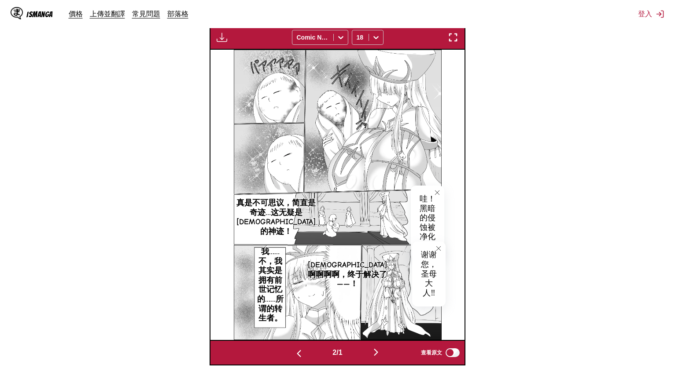
click at [440, 248] on icon "close-tooltip" at bounding box center [438, 249] width 6 height 6
click at [440, 197] on button "close-tooltip" at bounding box center [437, 193] width 14 height 14
click at [349, 278] on p "[DEMOGRAPHIC_DATA]啊啊啊啊，终于解决了——！" at bounding box center [347, 275] width 83 height 32
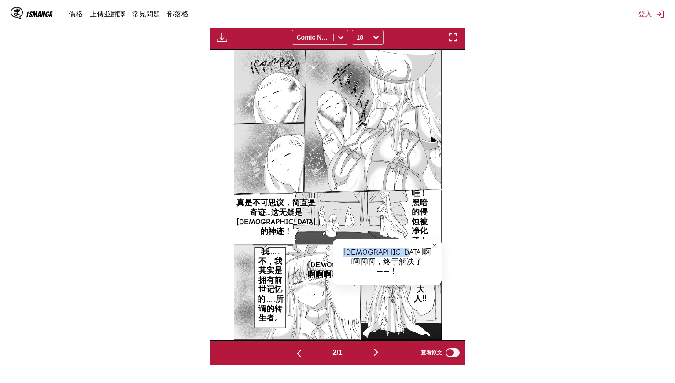
drag, startPoint x: 345, startPoint y: 250, endPoint x: 402, endPoint y: 263, distance: 58.6
click at [402, 263] on div "[DEMOGRAPHIC_DATA]啊啊啊啊，终于解决了——！" at bounding box center [387, 262] width 109 height 46
click at [271, 294] on p "我……不，我其实是拥有前世记忆的……所谓的转生者。" at bounding box center [270, 286] width 34 height 80
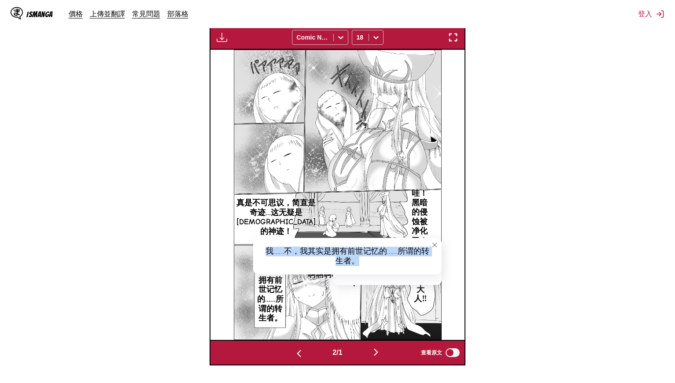
drag, startPoint x: 267, startPoint y: 251, endPoint x: 373, endPoint y: 263, distance: 107.2
click at [373, 263] on div "我……不，我其实是拥有前世记忆的……所谓的转生者。" at bounding box center [347, 256] width 188 height 37
